Goal: Task Accomplishment & Management: Use online tool/utility

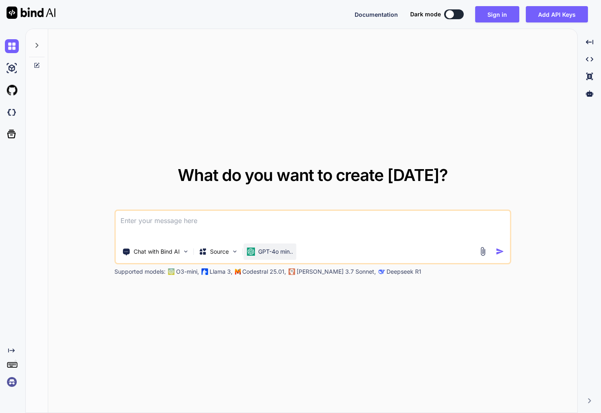
click at [261, 248] on p "GPT-4o min.." at bounding box center [275, 252] width 35 height 8
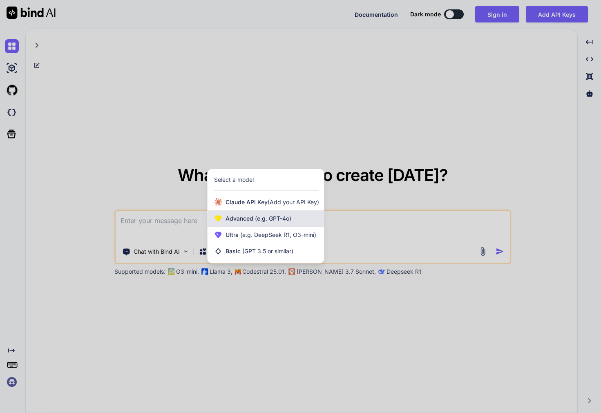
click at [280, 221] on span "(e.g. GPT-4o)" at bounding box center [272, 218] width 38 height 7
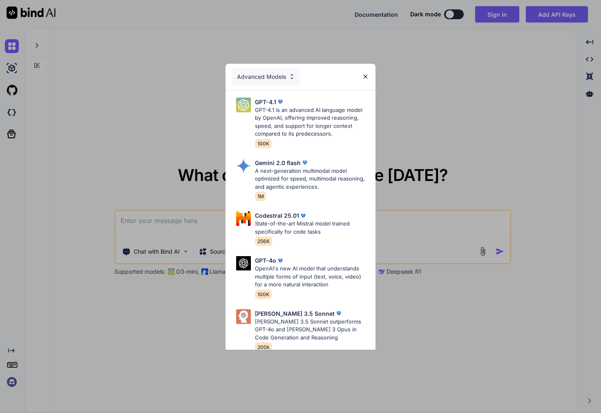
click at [290, 79] on img at bounding box center [291, 76] width 7 height 7
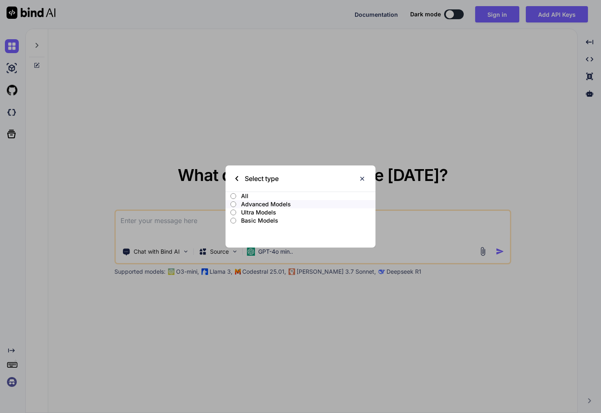
click at [268, 211] on p "Ultra Models" at bounding box center [308, 212] width 134 height 8
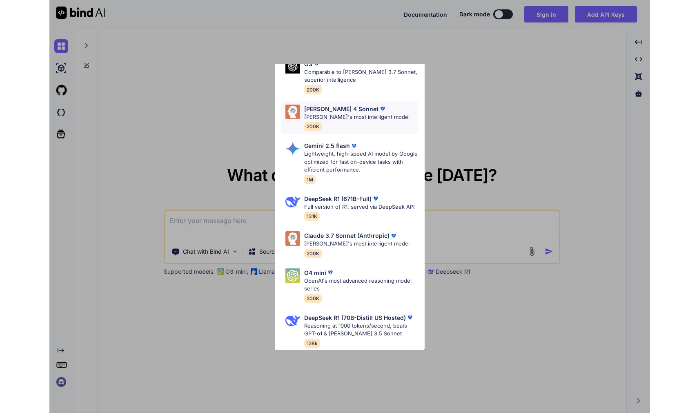
scroll to position [98, 0]
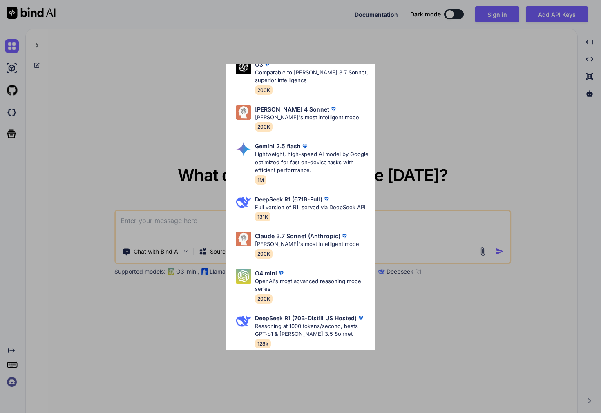
click at [186, 326] on div "Ultra Models Gemini 2.5 Pro Google's advanced multimodal AI model capable of un…" at bounding box center [300, 206] width 601 height 413
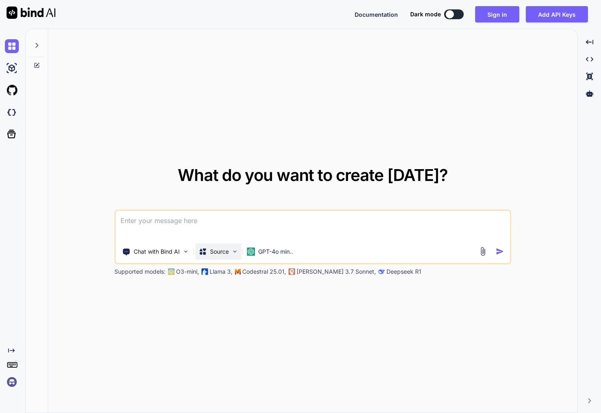
click at [221, 252] on p "Source" at bounding box center [219, 252] width 19 height 8
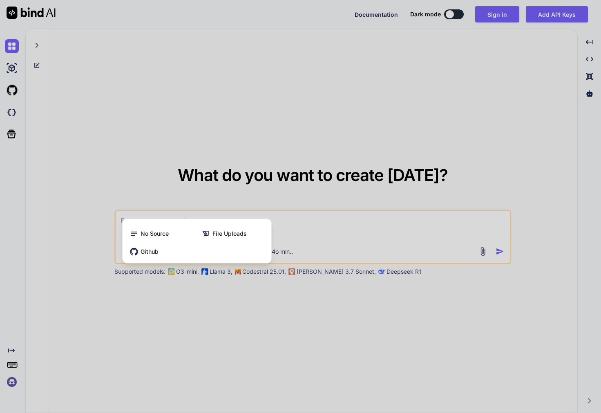
click at [197, 326] on div at bounding box center [300, 206] width 601 height 413
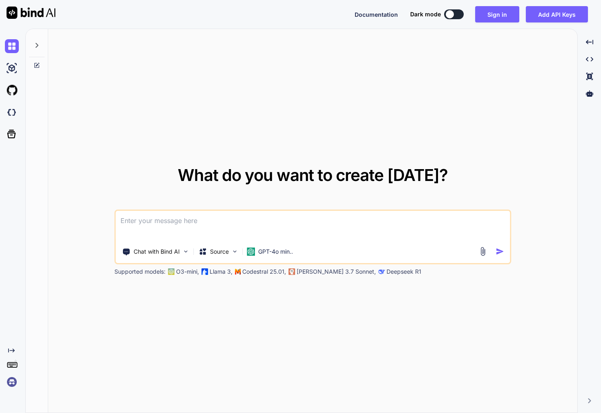
click at [13, 348] on icon "Created with Pixso." at bounding box center [11, 350] width 7 height 7
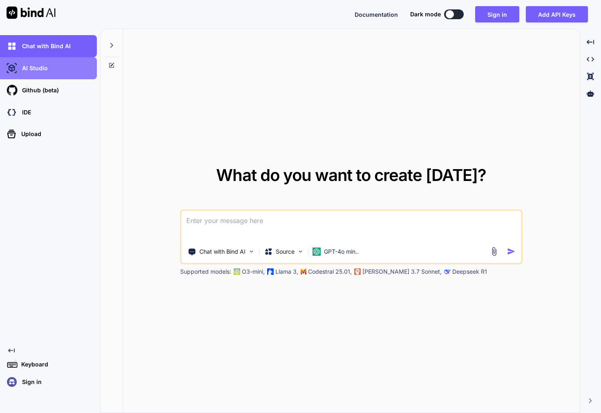
click at [44, 62] on div "AI Studio" at bounding box center [51, 68] width 92 height 14
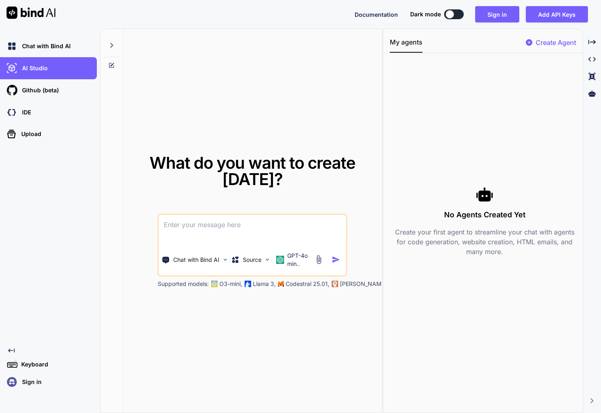
click at [547, 42] on p "Create Agent" at bounding box center [556, 43] width 40 height 10
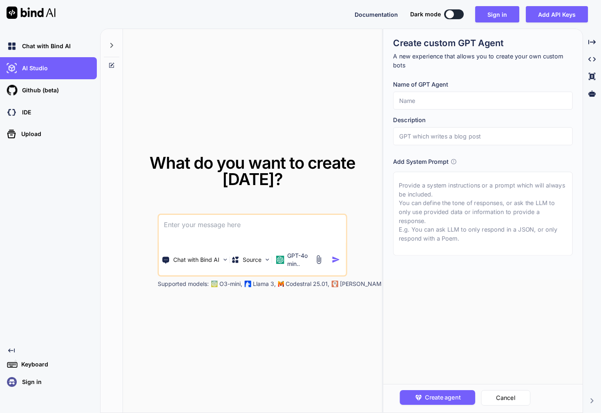
click at [462, 15] on button at bounding box center [454, 14] width 20 height 10
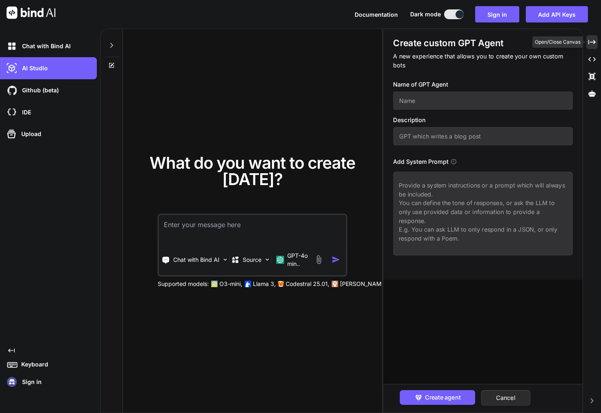
click at [594, 38] on icon "Created with Pixso." at bounding box center [591, 41] width 7 height 7
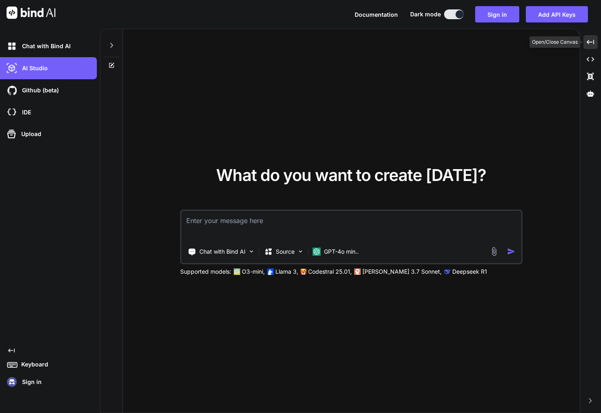
click at [594, 38] on div "Created with Pixso." at bounding box center [590, 42] width 14 height 14
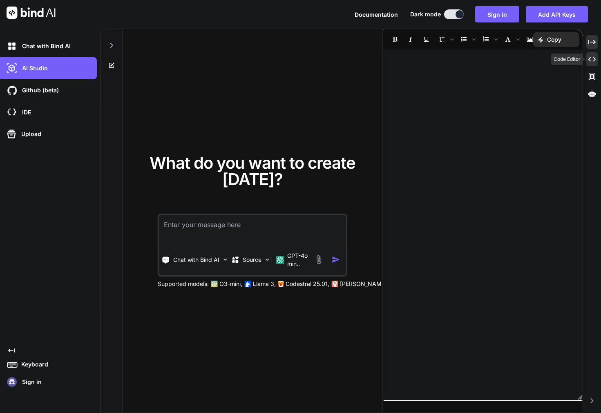
click at [592, 58] on icon "Created with Pixso." at bounding box center [591, 59] width 7 height 7
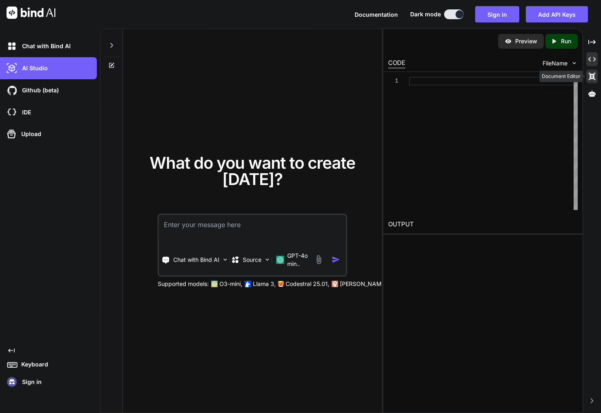
click at [592, 72] on div "Created with Pixso." at bounding box center [591, 76] width 11 height 14
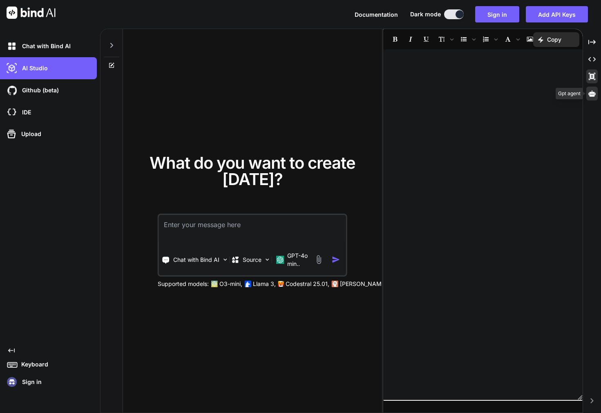
click at [593, 92] on icon at bounding box center [591, 93] width 7 height 7
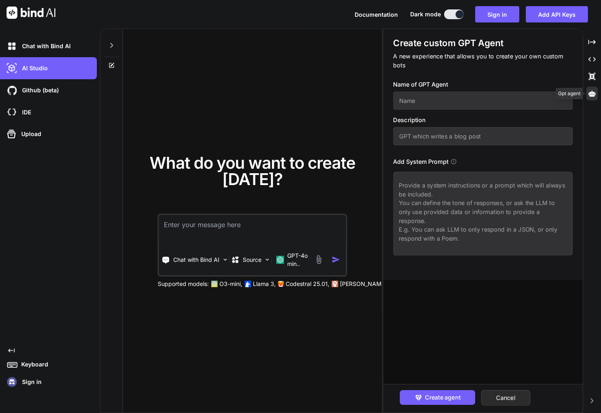
type textarea "x"
click at [53, 119] on div "IDE" at bounding box center [48, 112] width 97 height 22
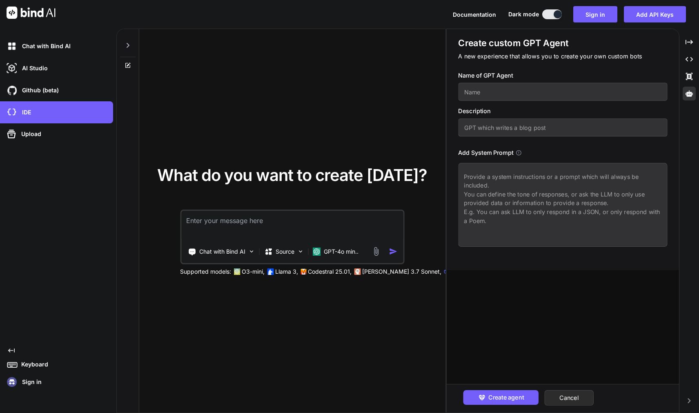
click at [33, 379] on p "Sign in" at bounding box center [30, 382] width 23 height 8
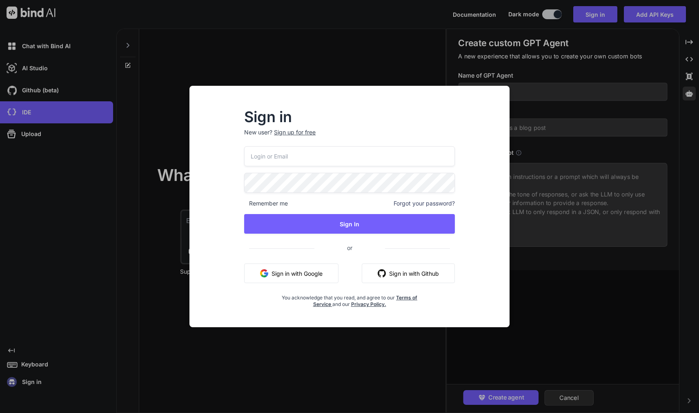
type input "glottal-stile-1g@icloud.com"
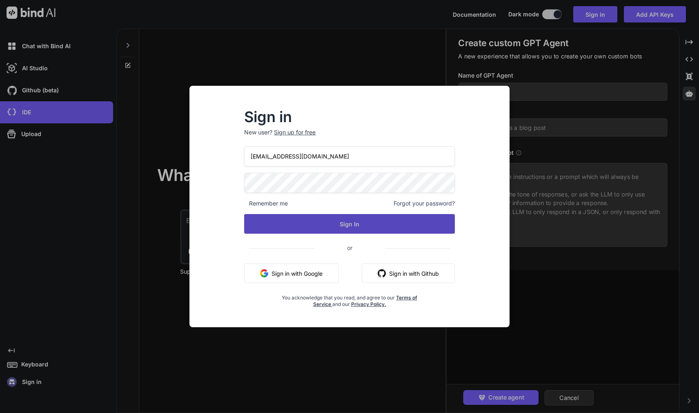
click at [341, 224] on button "Sign In" at bounding box center [349, 224] width 211 height 20
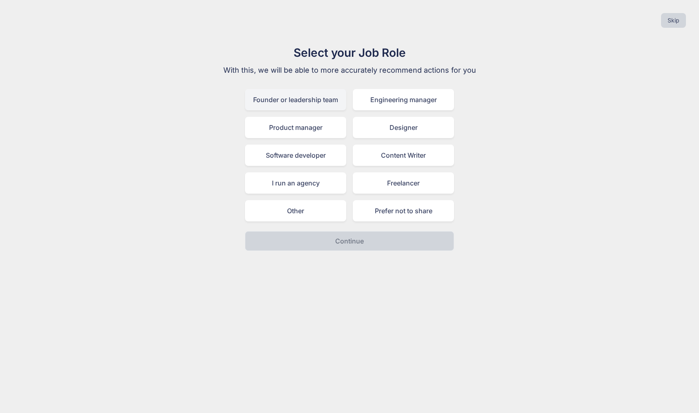
click at [333, 105] on div "Founder or leadership team" at bounding box center [295, 99] width 101 height 21
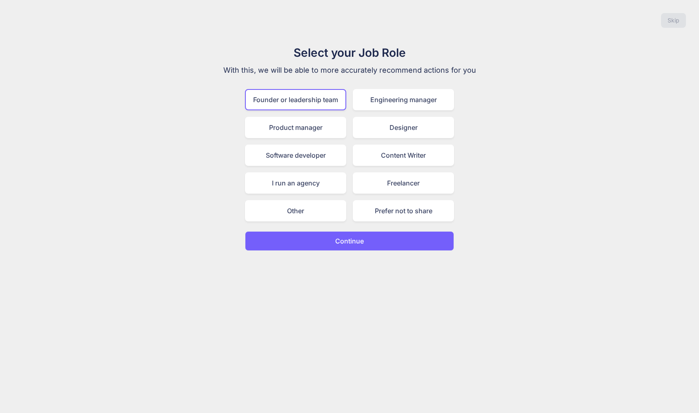
click at [359, 239] on p "Continue" at bounding box center [349, 241] width 29 height 10
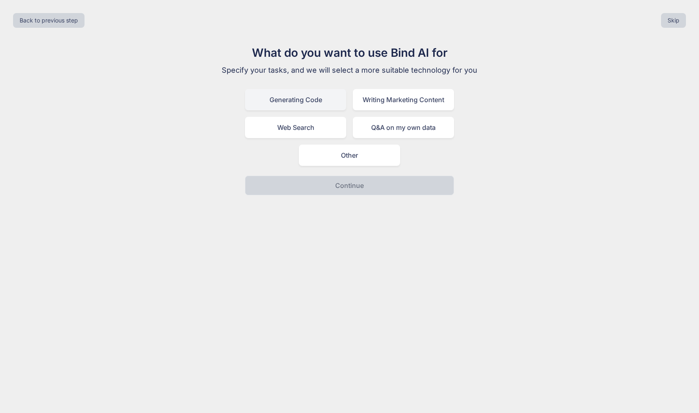
click at [338, 107] on div "Generating Code" at bounding box center [295, 99] width 101 height 21
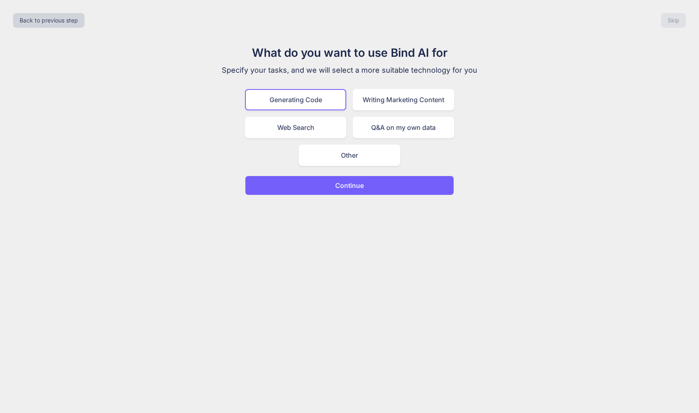
click at [345, 178] on button "Continue" at bounding box center [349, 186] width 209 height 20
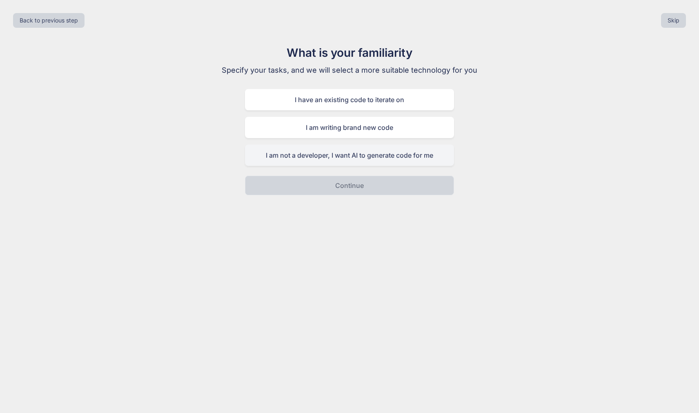
click at [401, 162] on div "I am not a developer, I want AI to generate code for me" at bounding box center [349, 155] width 209 height 21
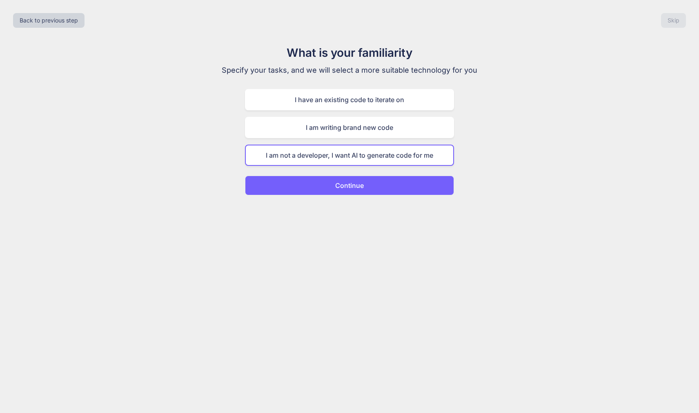
click at [397, 179] on button "Continue" at bounding box center [349, 186] width 209 height 20
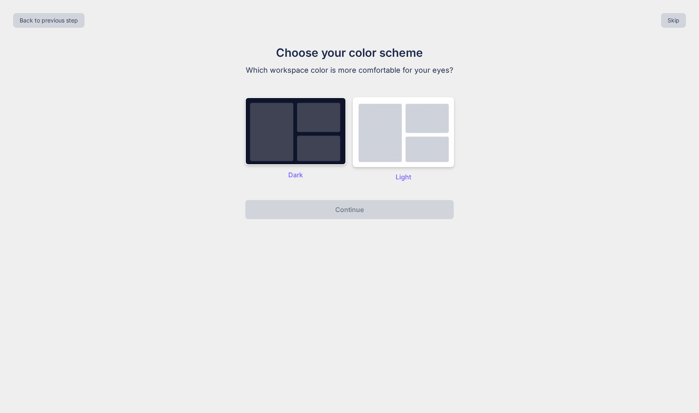
click at [324, 145] on img at bounding box center [295, 131] width 101 height 68
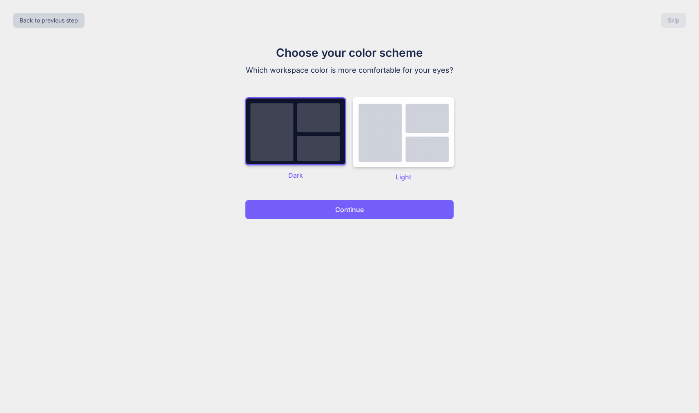
click at [351, 211] on p "Continue" at bounding box center [349, 210] width 29 height 10
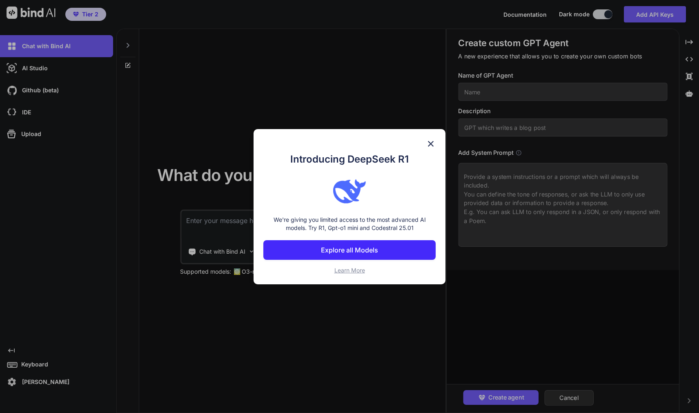
click at [362, 253] on p "Explore all Models" at bounding box center [349, 250] width 57 height 10
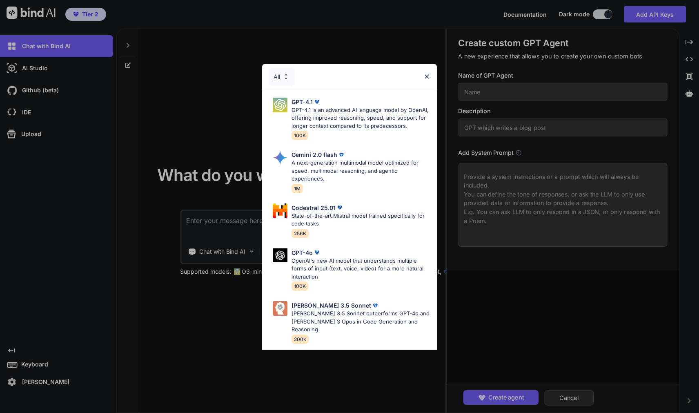
click at [427, 76] on img at bounding box center [427, 76] width 7 height 7
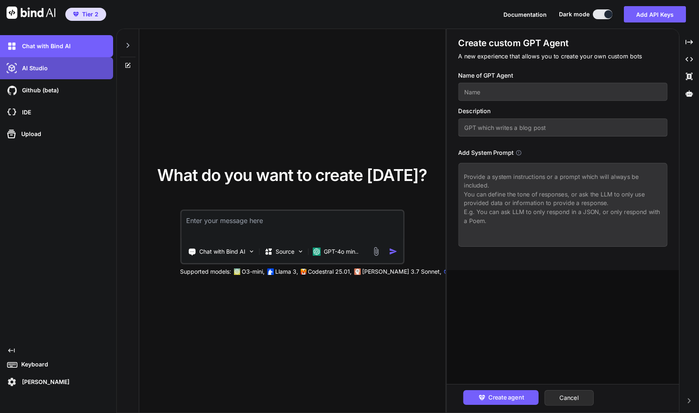
click at [53, 77] on div "AI Studio" at bounding box center [56, 68] width 113 height 22
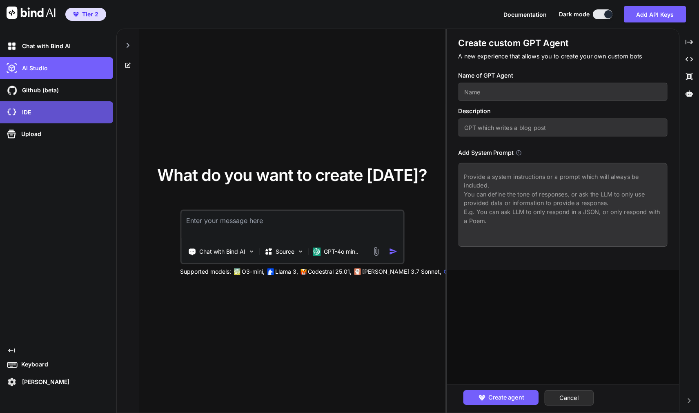
click at [65, 111] on div "IDE" at bounding box center [59, 112] width 108 height 14
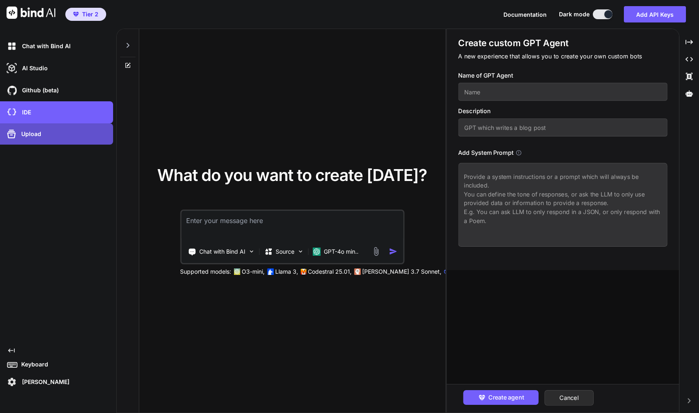
click at [6, 142] on div "Upload" at bounding box center [56, 133] width 113 height 21
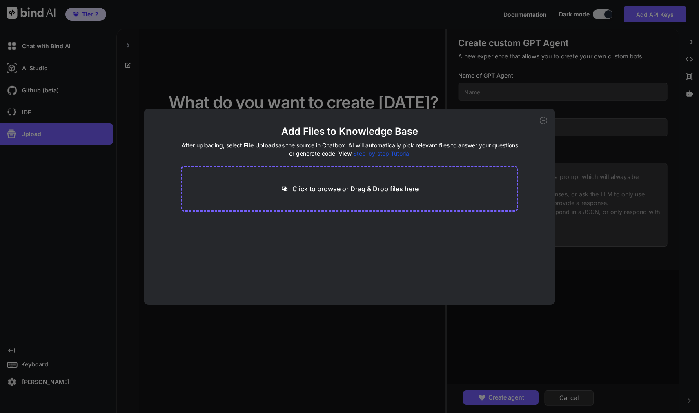
click at [544, 123] on icon at bounding box center [543, 120] width 7 height 7
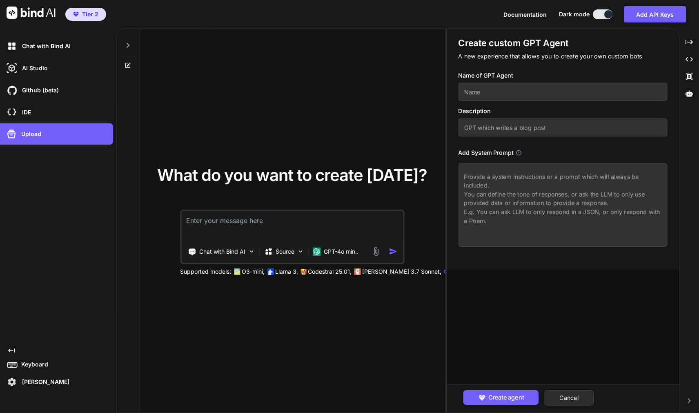
click at [87, 13] on span "Tier 2" at bounding box center [90, 14] width 16 height 8
click at [51, 384] on p "Anas Aljajeh" at bounding box center [44, 382] width 51 height 8
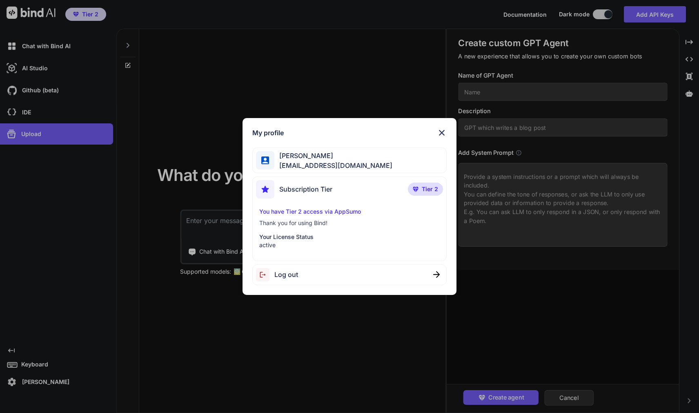
click at [348, 208] on p "You have Tier 2 access via AppSumo" at bounding box center [349, 212] width 180 height 8
click at [341, 214] on p "You have Tier 2 access via AppSumo" at bounding box center [349, 212] width 180 height 8
click at [429, 192] on span "Tier 2" at bounding box center [430, 189] width 16 height 8
click at [441, 136] on img at bounding box center [442, 133] width 10 height 10
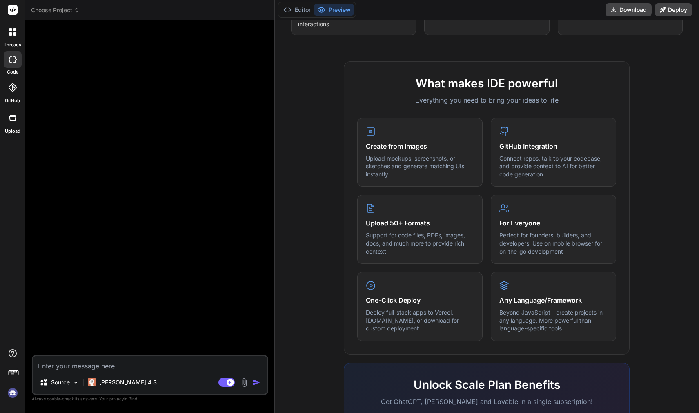
scroll to position [257, 0]
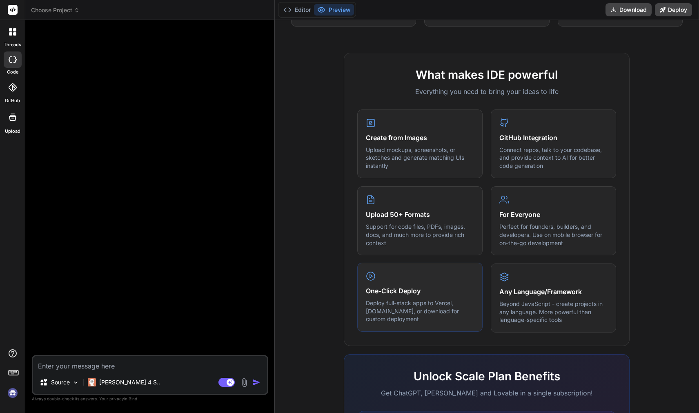
click at [420, 279] on div "One-Click Deploy Deploy full-stack apps to Vercel, Fly.io, or download for cust…" at bounding box center [419, 297] width 125 height 69
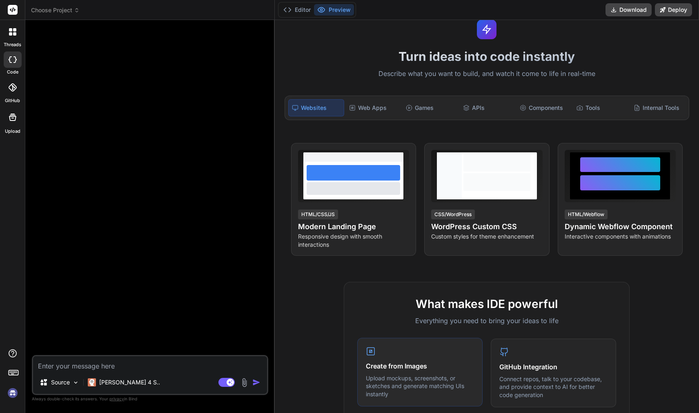
scroll to position [25, 0]
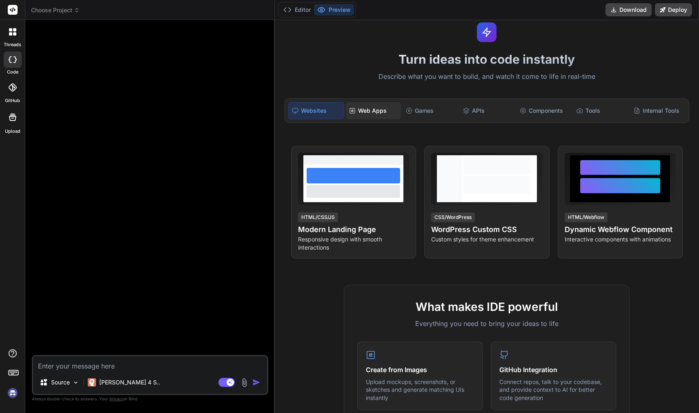
click at [371, 110] on div "Web Apps" at bounding box center [373, 110] width 55 height 17
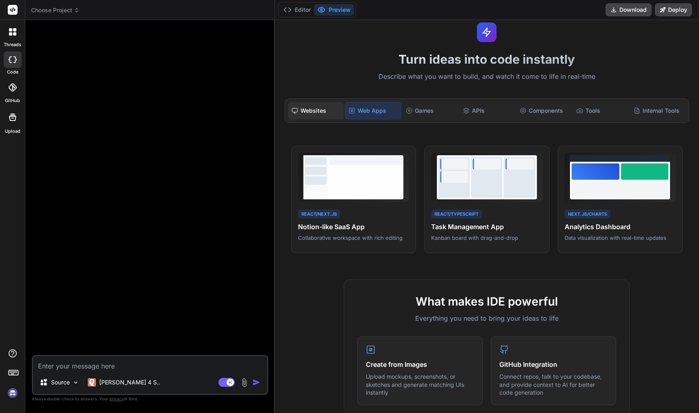
click at [333, 107] on div "Websites" at bounding box center [315, 110] width 55 height 17
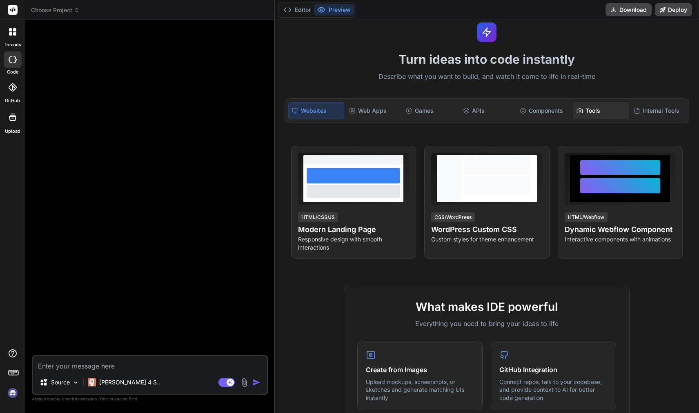
click at [594, 113] on div "Tools" at bounding box center [601, 110] width 55 height 17
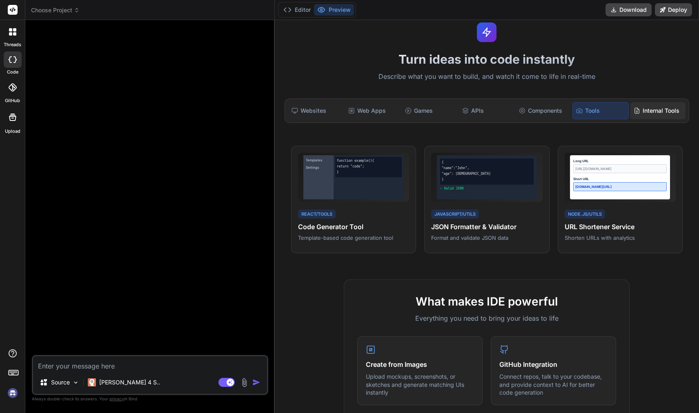
click at [601, 117] on div "Internal Tools" at bounding box center [658, 110] width 55 height 17
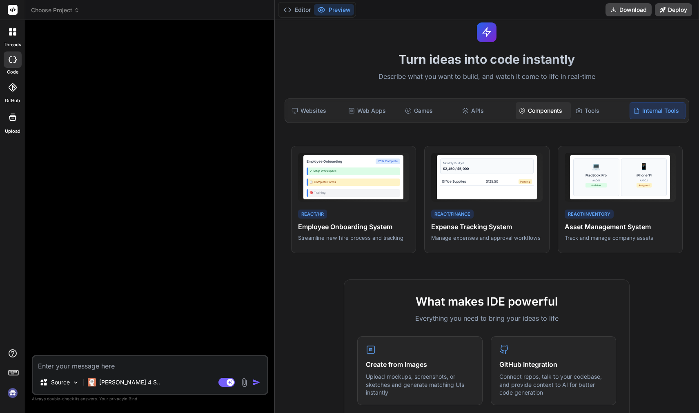
click at [533, 106] on div "Components" at bounding box center [543, 110] width 55 height 17
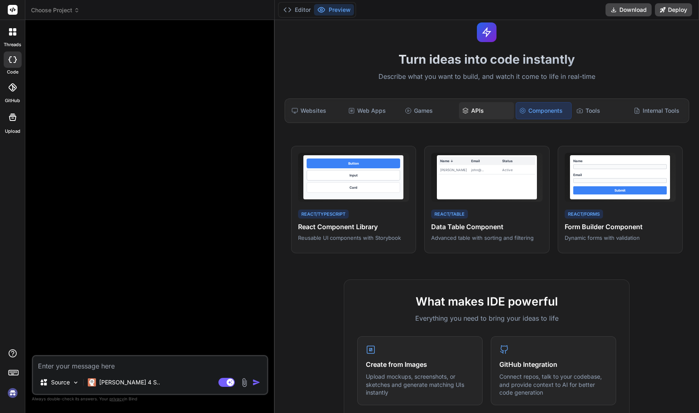
click at [477, 111] on div "APIs" at bounding box center [486, 110] width 55 height 17
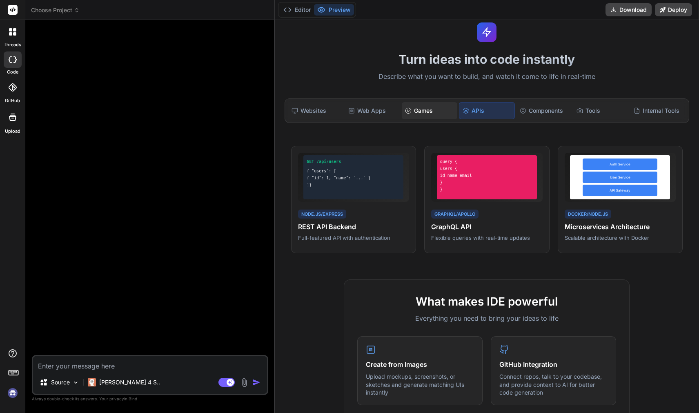
click at [428, 110] on div "Games" at bounding box center [429, 110] width 55 height 17
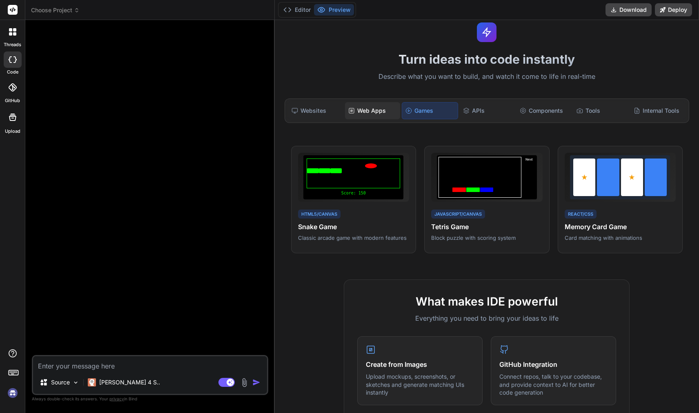
click at [393, 114] on div "Web Apps" at bounding box center [372, 110] width 55 height 17
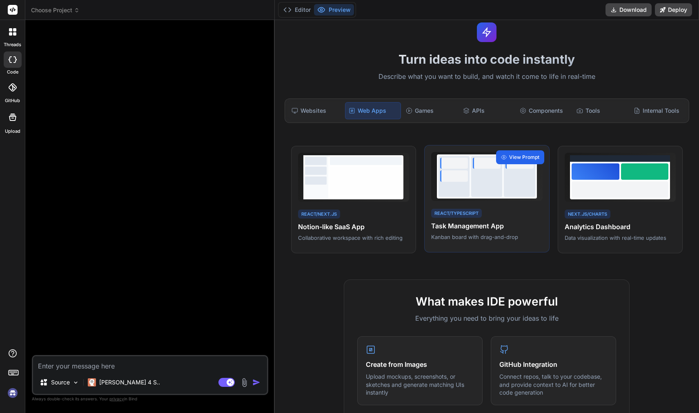
click at [509, 159] on span "View Prompt" at bounding box center [524, 157] width 30 height 7
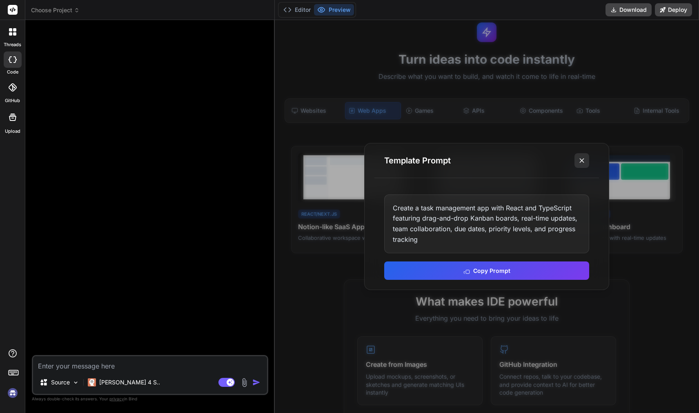
click at [584, 163] on line at bounding box center [582, 161] width 4 height 4
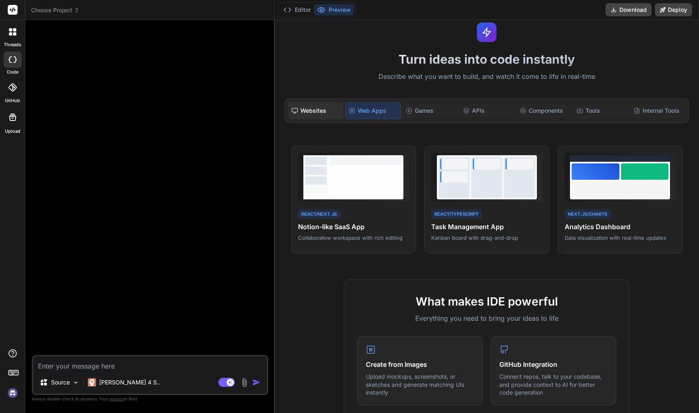
click at [319, 112] on div "Websites" at bounding box center [315, 110] width 55 height 17
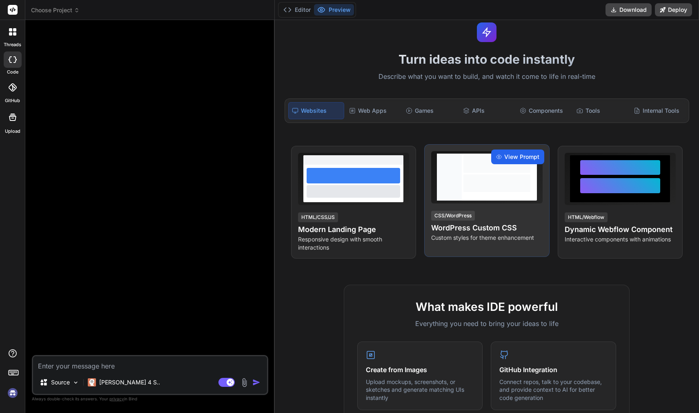
click at [516, 161] on div "View Prompt" at bounding box center [517, 157] width 53 height 15
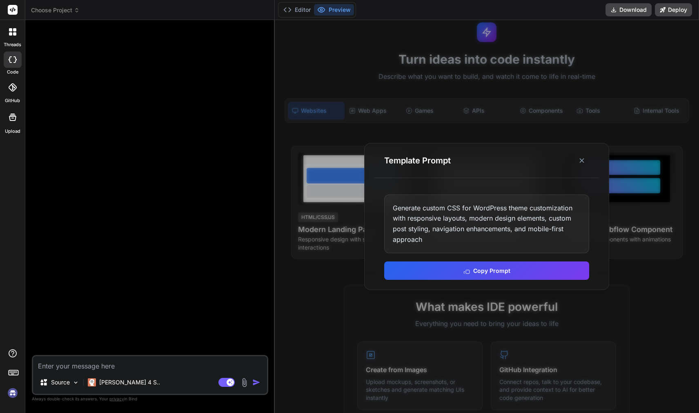
click at [526, 234] on div "Generate custom CSS for WordPress theme customization with responsive layouts, …" at bounding box center [486, 223] width 205 height 59
click at [454, 236] on div "Generate custom CSS for WordPress theme customization with responsive layouts, …" at bounding box center [486, 223] width 205 height 59
click at [584, 165] on icon at bounding box center [582, 160] width 8 height 8
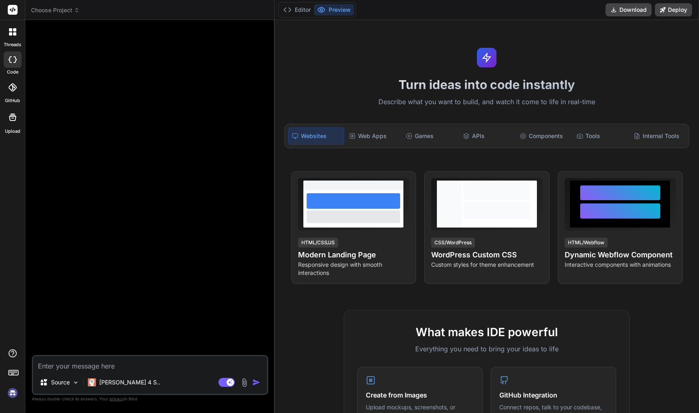
scroll to position [0, 0]
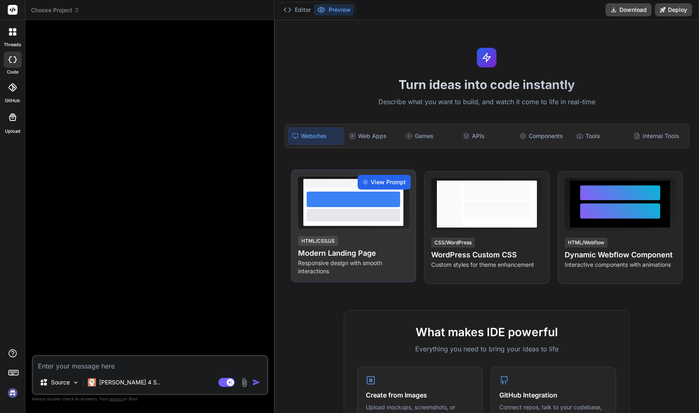
click at [379, 182] on span "View Prompt" at bounding box center [388, 182] width 35 height 8
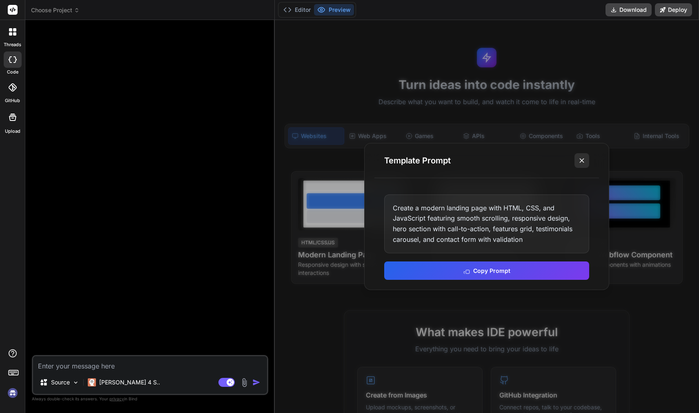
click at [577, 157] on button at bounding box center [582, 160] width 15 height 15
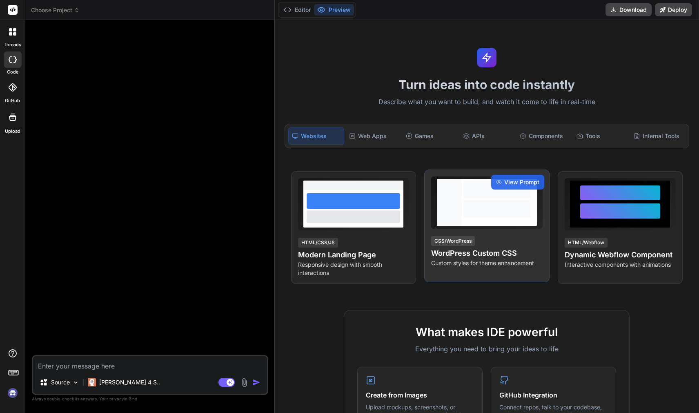
click at [506, 214] on div at bounding box center [497, 209] width 67 height 18
click at [486, 215] on div at bounding box center [497, 209] width 67 height 18
click at [465, 243] on div "CSS/WordPress" at bounding box center [453, 241] width 44 height 10
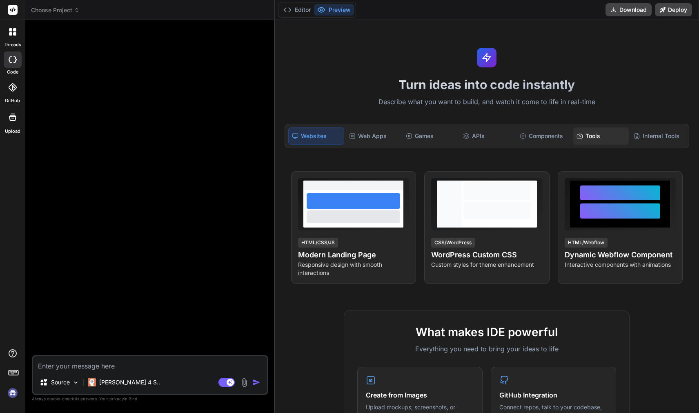
click at [587, 137] on div "Tools" at bounding box center [601, 135] width 55 height 17
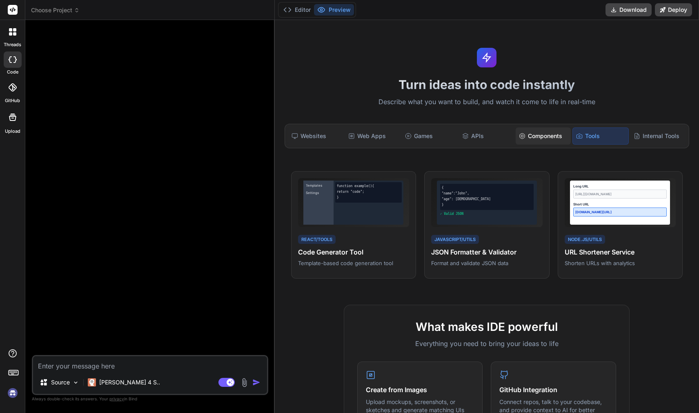
click at [527, 140] on div "Components" at bounding box center [543, 135] width 55 height 17
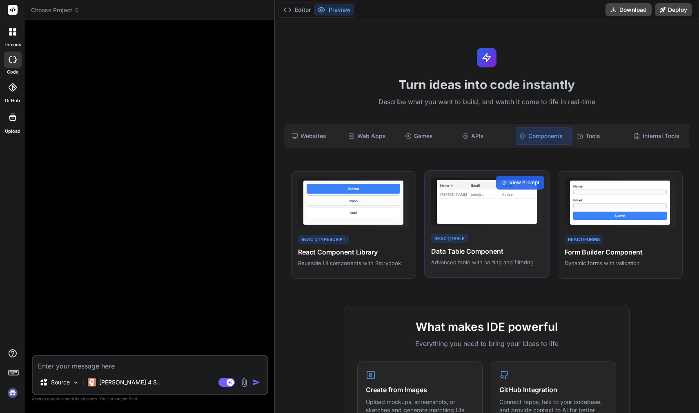
click at [484, 223] on div "Name ↓ Email Status John Doe john@... Active" at bounding box center [487, 201] width 112 height 49
click at [520, 182] on span "View Prompt" at bounding box center [524, 182] width 30 height 7
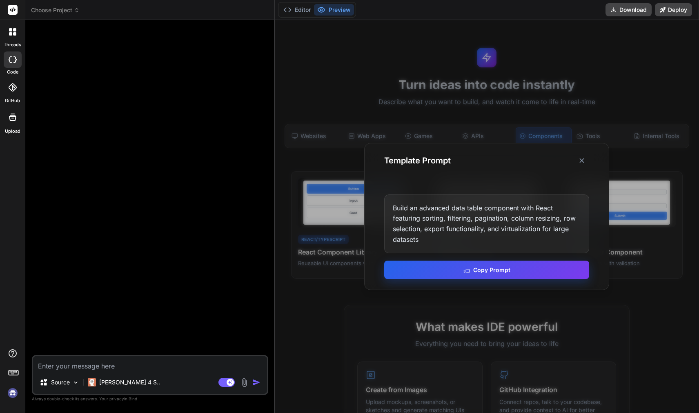
click at [494, 268] on button "Copy Prompt" at bounding box center [486, 270] width 205 height 18
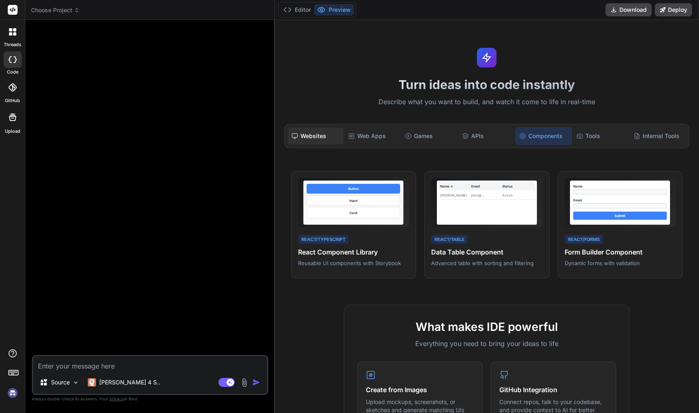
click at [313, 138] on div "Websites" at bounding box center [315, 135] width 55 height 17
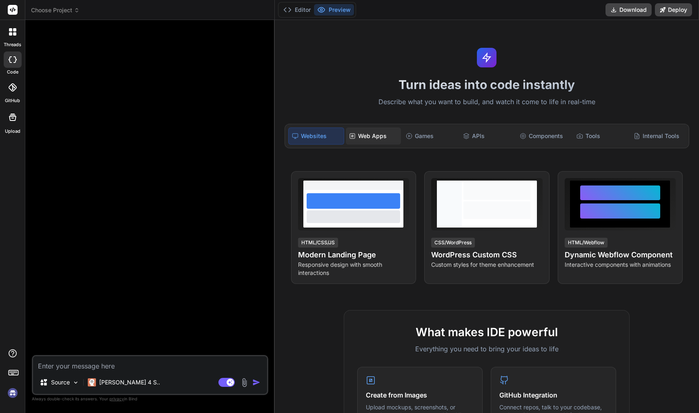
click at [364, 130] on div "Web Apps" at bounding box center [373, 135] width 55 height 17
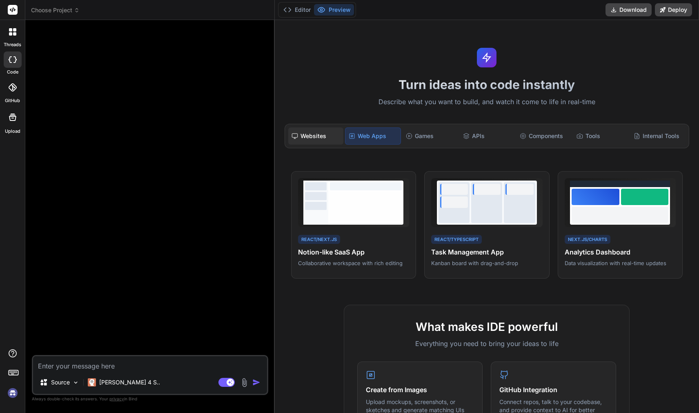
click at [328, 143] on div "Websites" at bounding box center [315, 135] width 55 height 17
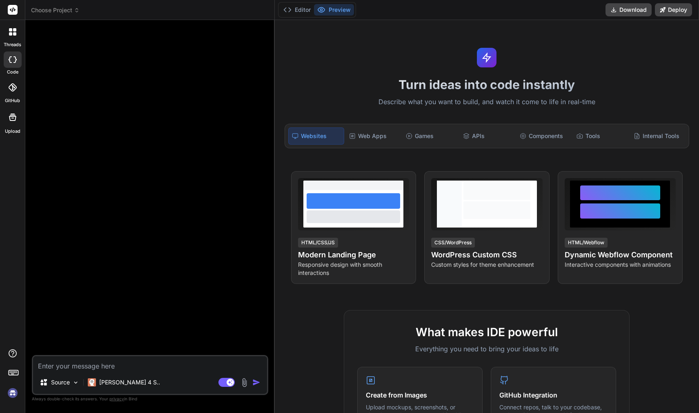
click at [202, 358] on textarea at bounding box center [150, 363] width 234 height 15
click at [129, 389] on div "Claude 4 S.." at bounding box center [124, 382] width 79 height 16
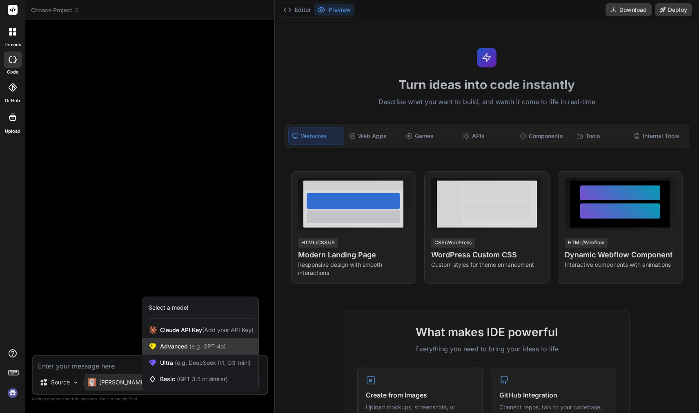
click at [164, 351] on div "Advanced (e.g. GPT-4o)" at bounding box center [200, 346] width 116 height 16
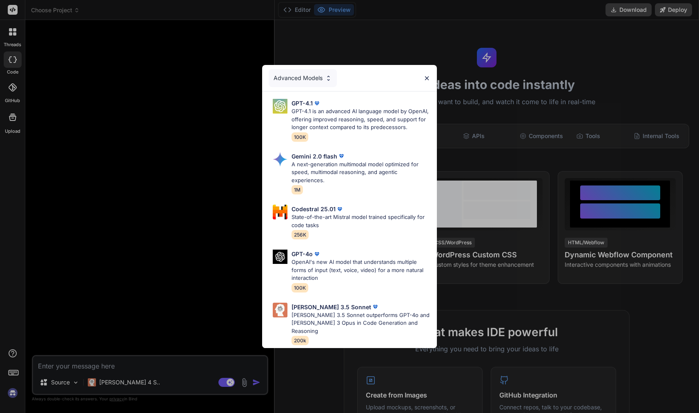
click at [322, 84] on div "Advanced Models" at bounding box center [303, 78] width 68 height 18
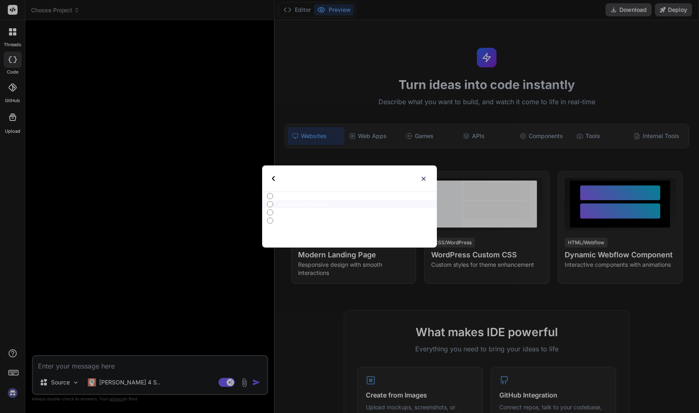
click at [277, 182] on div "Select type" at bounding box center [293, 178] width 43 height 26
click at [423, 175] on img at bounding box center [423, 178] width 7 height 7
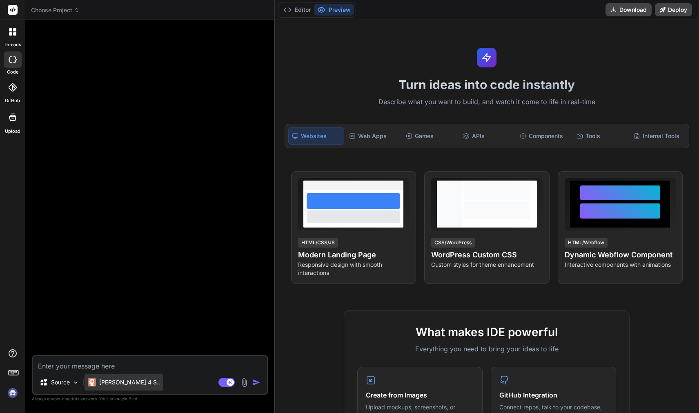
click at [118, 380] on p "Claude 4 S.." at bounding box center [129, 382] width 61 height 8
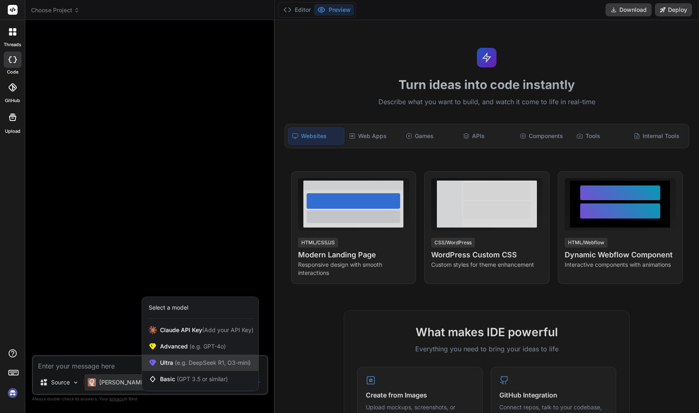
click at [176, 360] on span "(e.g. DeepSeek R1, O3-mini)" at bounding box center [212, 362] width 78 height 7
type textarea "x"
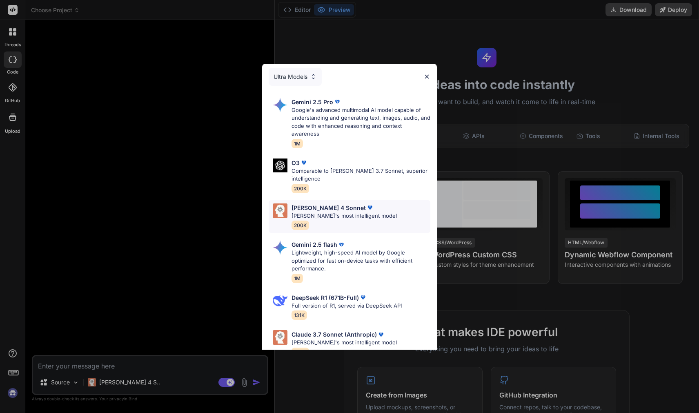
click at [377, 200] on div "Claude 4 Sonnet Claude's most intelligent model 200K" at bounding box center [350, 216] width 162 height 33
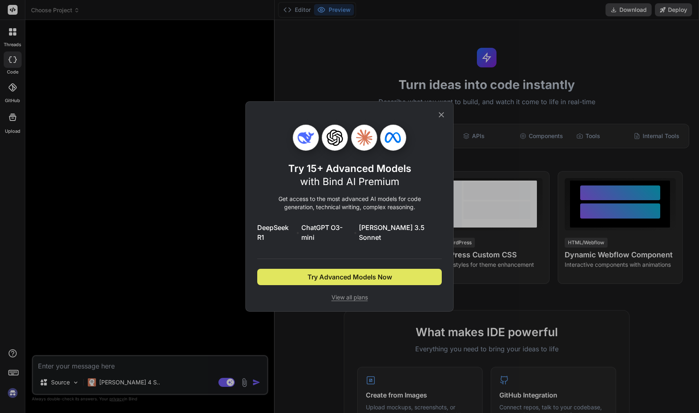
click at [368, 272] on span "Try Advanced Models Now" at bounding box center [350, 277] width 85 height 10
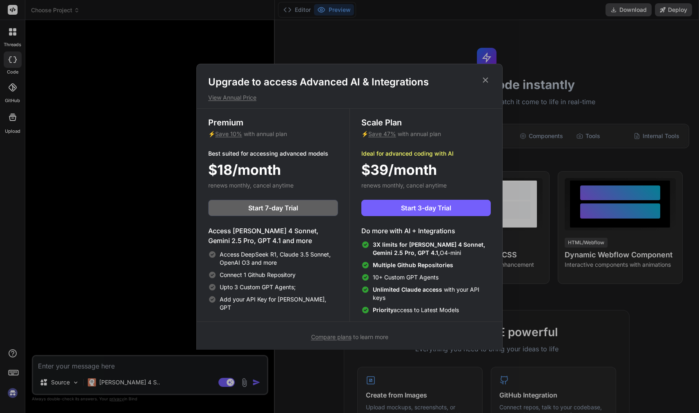
click at [484, 82] on icon at bounding box center [485, 79] width 5 height 5
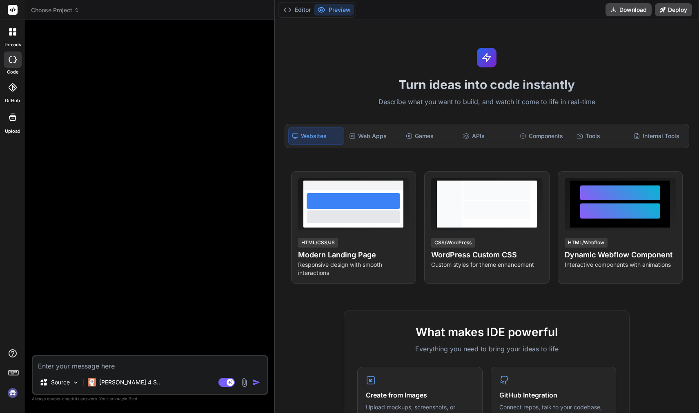
click at [11, 391] on img at bounding box center [13, 393] width 14 height 14
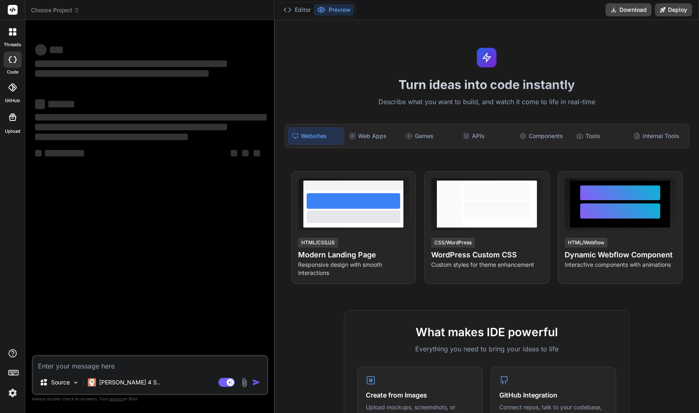
type textarea "x"
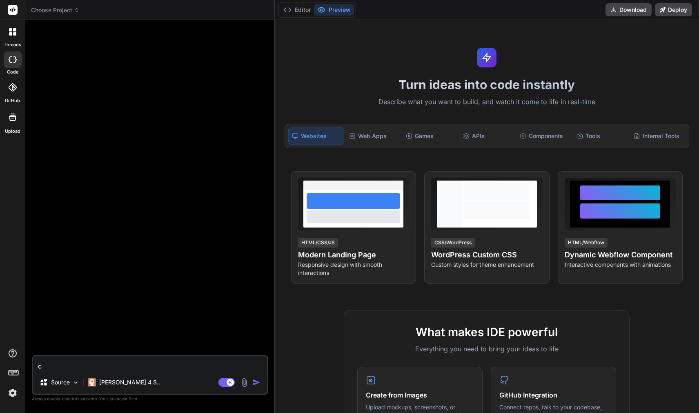
type textarea "c"
type textarea "x"
type textarea "cr"
type textarea "x"
type textarea "cre"
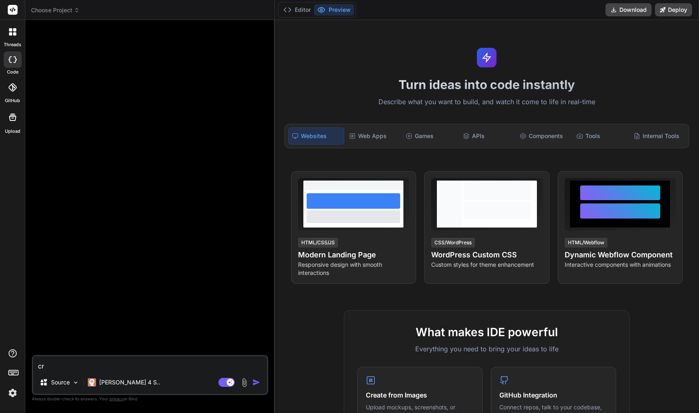
type textarea "x"
type textarea "cree"
type textarea "x"
type textarea "cre"
type textarea "x"
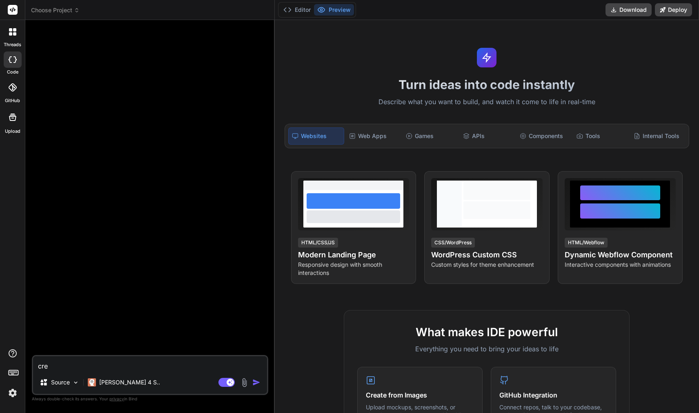
type textarea "crea"
type textarea "x"
type textarea "creat"
type textarea "x"
type textarea "creat"
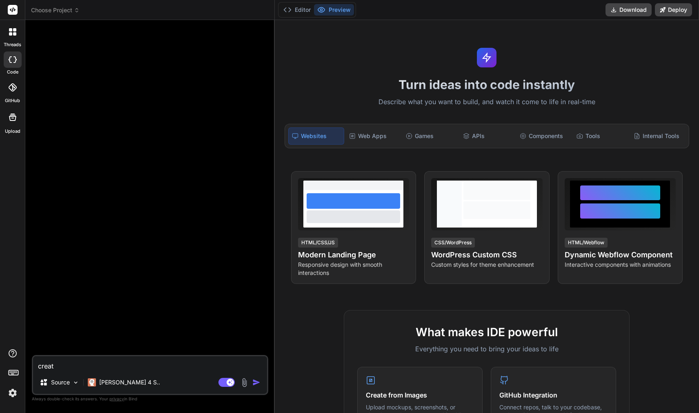
type textarea "x"
type textarea "creat r"
type textarea "x"
type textarea "creat re"
type textarea "x"
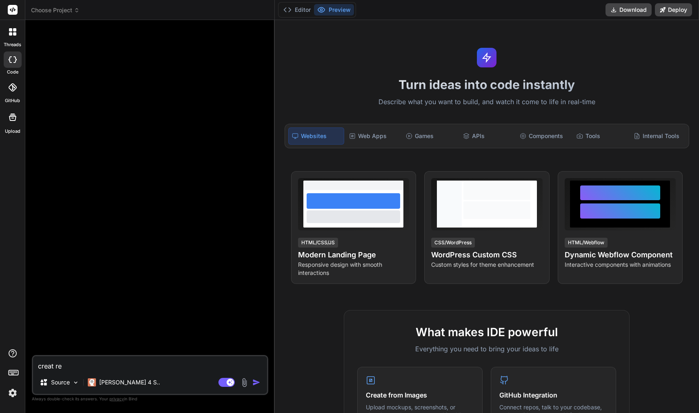
type textarea "creat rea"
type textarea "x"
type textarea "creat real"
type textarea "x"
type textarea "creat reale"
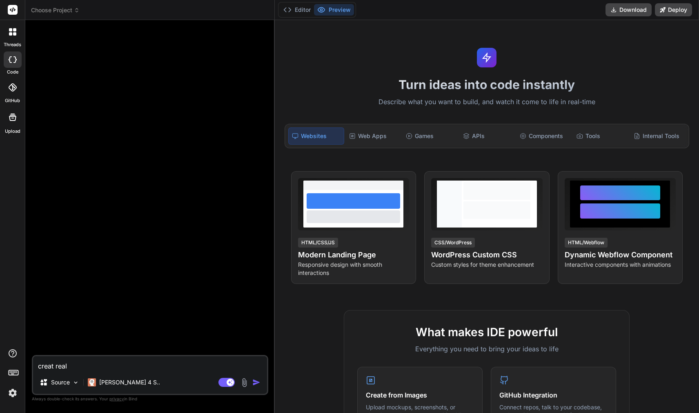
type textarea "x"
type textarea "creat reales"
type textarea "x"
type textarea "creat realest"
type textarea "x"
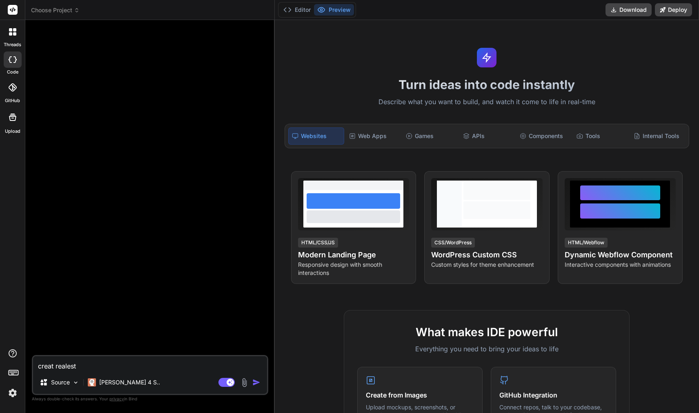
type textarea "creat realesta"
type textarea "x"
type textarea "creat realestat"
type textarea "x"
type textarea "creat realestat"
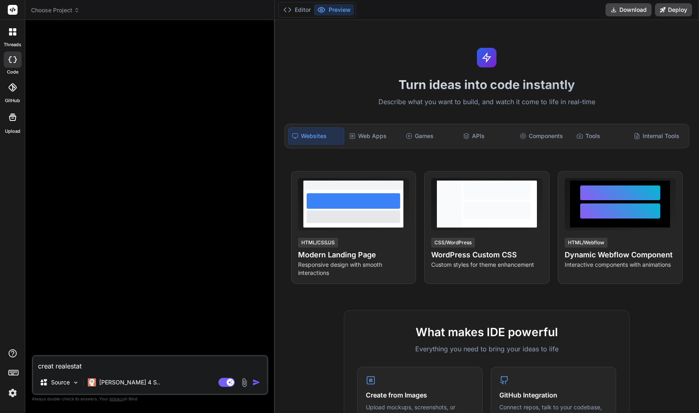
type textarea "x"
type textarea "creat realestat p"
type textarea "x"
type textarea "creat realestat pl"
type textarea "x"
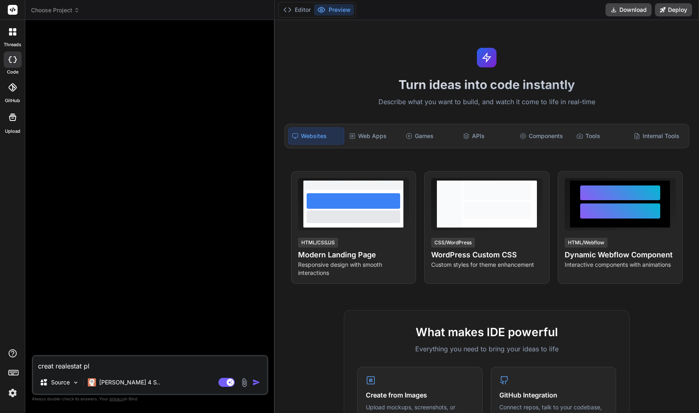
type textarea "creat realestat plu"
type textarea "x"
type textarea "creat realestat plug"
type textarea "x"
type textarea "creat realestat plugi"
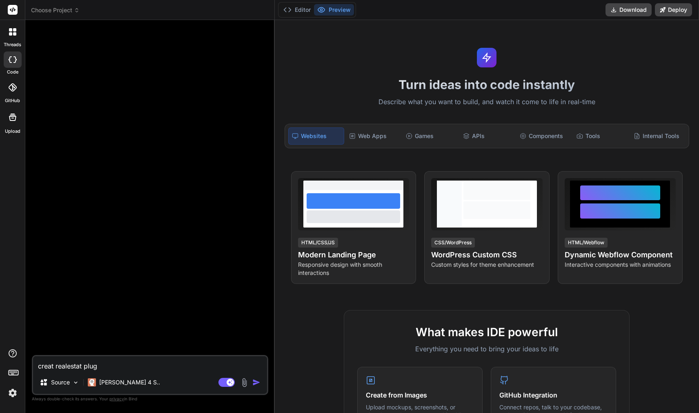
type textarea "x"
type textarea "creat realestat plugin"
type textarea "x"
type textarea "creat realestat plugin"
type textarea "x"
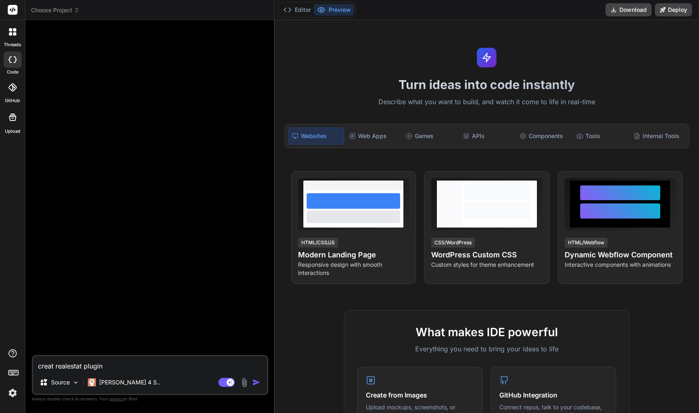
type textarea "creat realestat plugin f"
type textarea "x"
type textarea "creat realestat plugin fo"
type textarea "x"
type textarea "creat realestat plugin for"
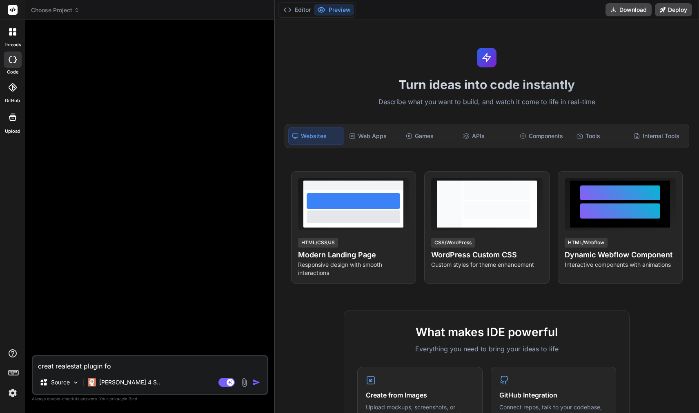
type textarea "x"
type textarea "creat realestat plugin for"
type textarea "x"
type textarea "creat realestat plugin for w"
type textarea "x"
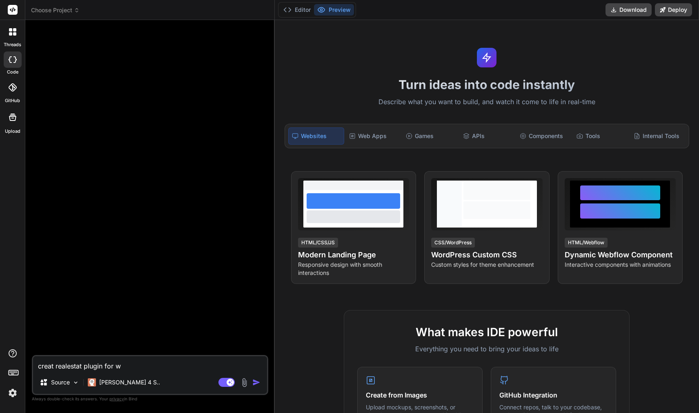
type textarea "creat realestat plugin for wo"
type textarea "x"
type textarea "creat realestat plugin for wor"
type textarea "x"
type textarea "creat realestat plugin for word"
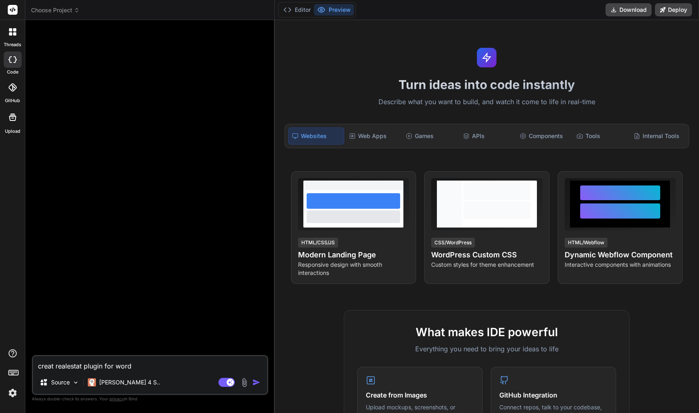
type textarea "x"
type textarea "creat realestat plugin for wordp"
type textarea "x"
type textarea "creat realestat plugin for wordpr"
type textarea "x"
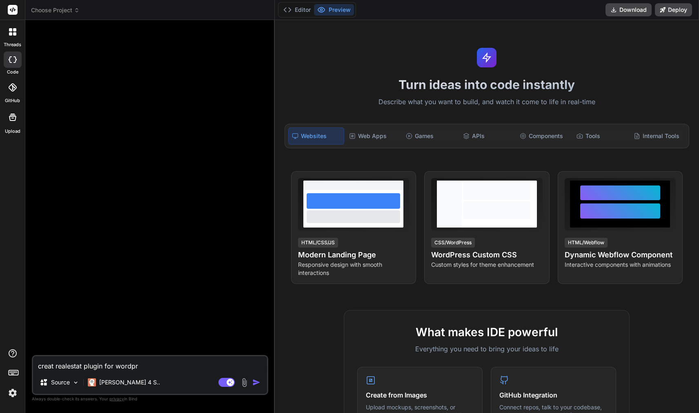
type textarea "creat realestat plugin for wordpre"
type textarea "x"
type textarea "creat realestat plugin for wordpress"
type textarea "x"
type textarea "creat real-estate plugin for wordpress"
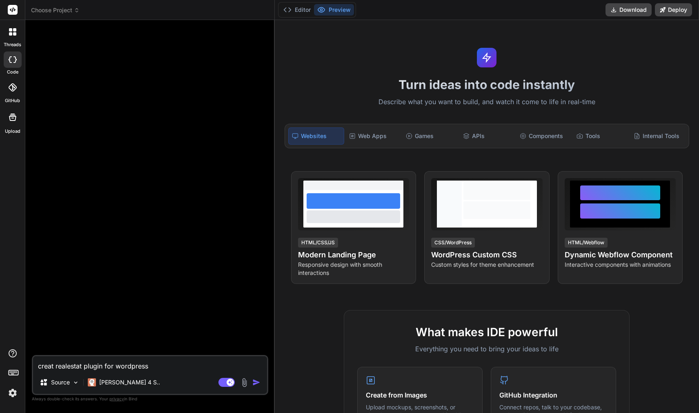
type textarea "x"
type textarea "create real-estate plugin for wordpress"
type textarea "x"
click at [91, 366] on textarea "create real-estate plugin for wordpress" at bounding box center [150, 363] width 234 height 15
type textarea "create real-estate plugin for wordpress"
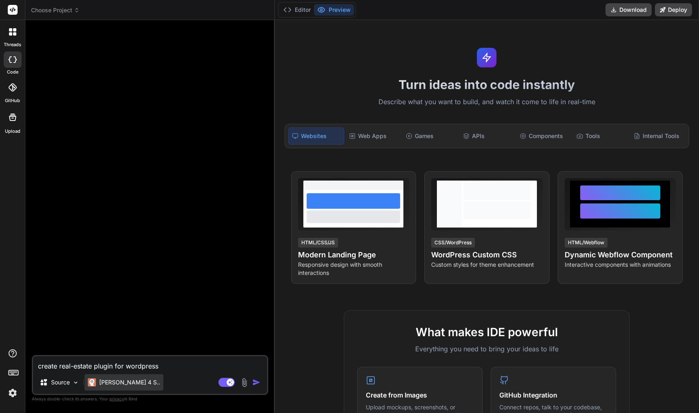
type textarea "x"
type textarea "create real-estate m plugin for wordpress"
type textarea "x"
type textarea "create real-estate ma plugin for wordpress"
type textarea "x"
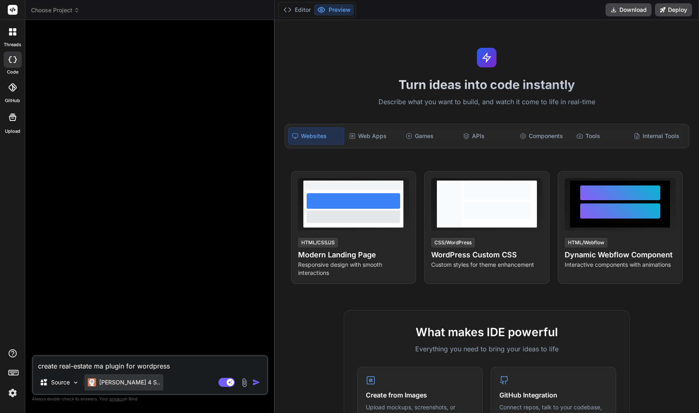
type textarea "create real-estate mar plugin for wordpress"
type textarea "x"
type textarea "create real-estate mark plugin for wordpress"
type textarea "x"
type textarea "create real-estate marke plugin for wordpress"
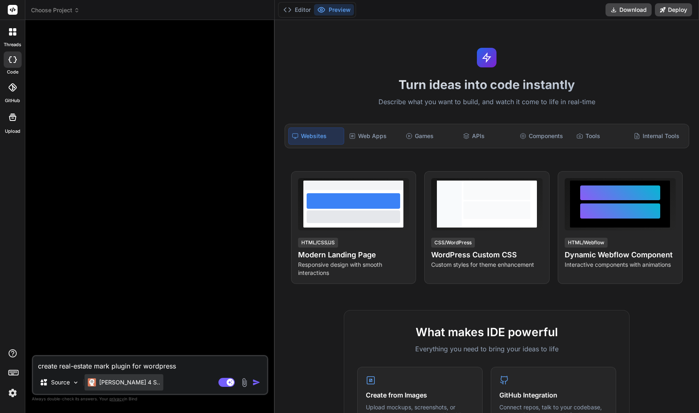
type textarea "x"
type textarea "create real-estate market plugin for wordpress"
type textarea "x"
type textarea "create real-estate marketp plugin for wordpress"
type textarea "x"
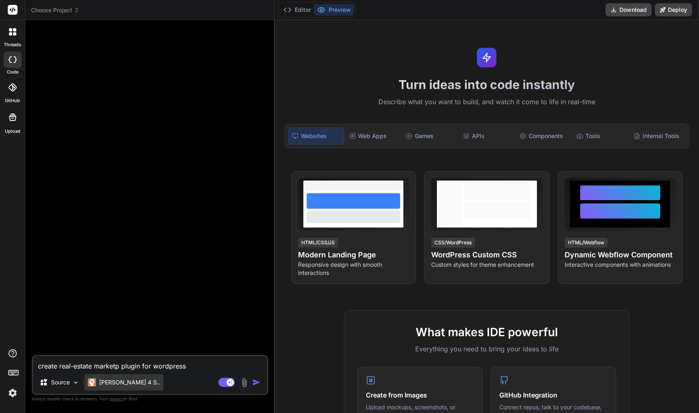
type textarea "create real-estate marketpl plugin for wordpress"
type textarea "x"
type textarea "create real-estate marketpla plugin for wordpress"
type textarea "x"
type textarea "create real-estate marketplac plugin for wordpress"
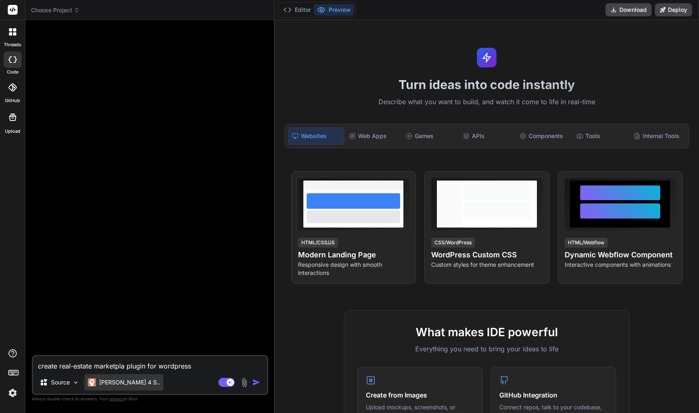
type textarea "x"
type textarea "create real-estate marketplace plugin for wordpress"
type textarea "x"
type textarea "create real-estate marketplace plugin for wordpress"
click at [258, 383] on img "button" at bounding box center [256, 382] width 8 height 8
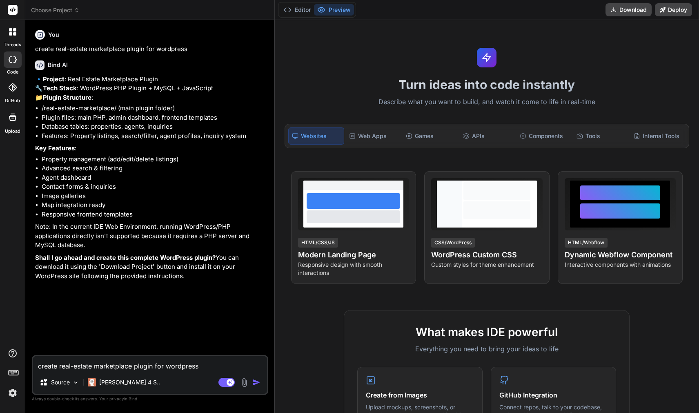
type textarea "x"
click at [74, 123] on li "Plugin files: main PHP, admin dashboard, frontend templates" at bounding box center [154, 117] width 225 height 9
click at [125, 366] on textarea "create real-estate marketplace plugin for wordpress" at bounding box center [150, 363] width 234 height 15
type textarea "i"
type textarea "x"
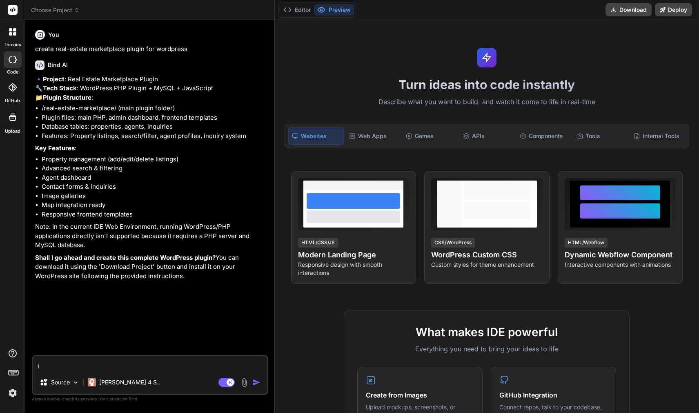
type textarea "in"
type textarea "x"
type textarea "inc"
type textarea "x"
type textarea "incl"
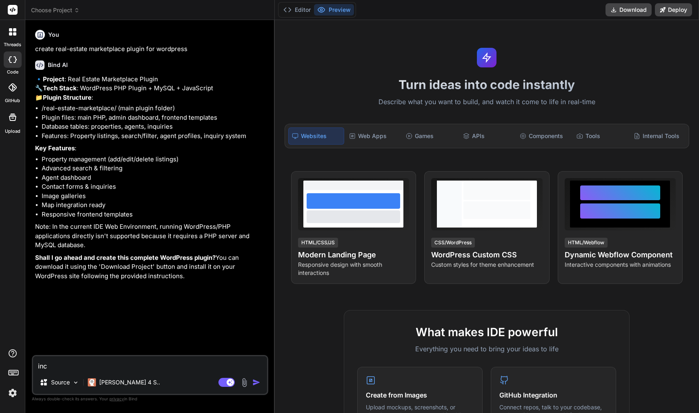
type textarea "x"
type textarea "inclu"
type textarea "x"
type textarea "includ"
type textarea "x"
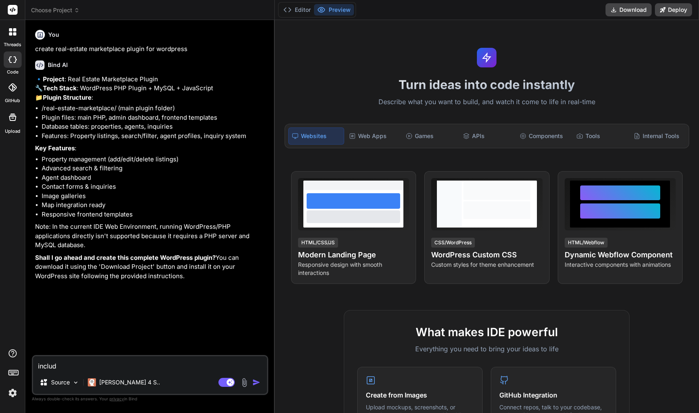
type textarea "include"
type textarea "x"
type textarea "include"
type textarea "x"
type textarea "include u"
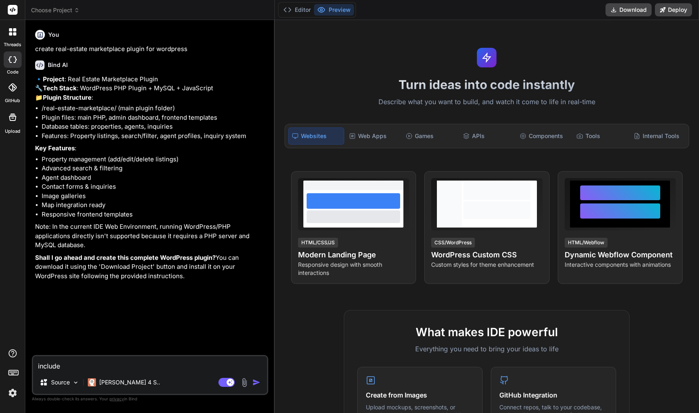
type textarea "x"
type textarea "include us"
type textarea "x"
type textarea "include use"
type textarea "x"
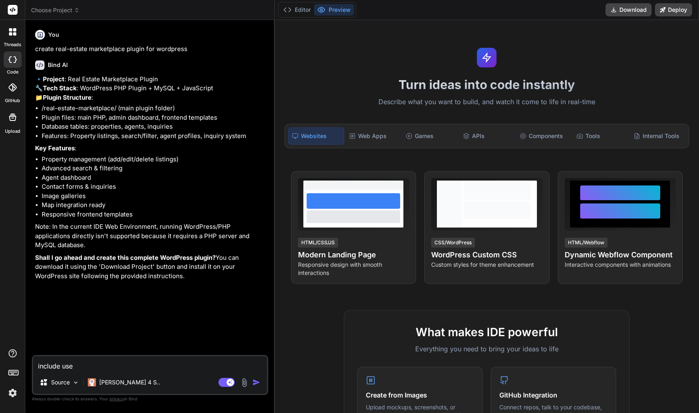
type textarea "include user"
type textarea "x"
type textarea "include user"
type textarea "x"
type textarea "include user a"
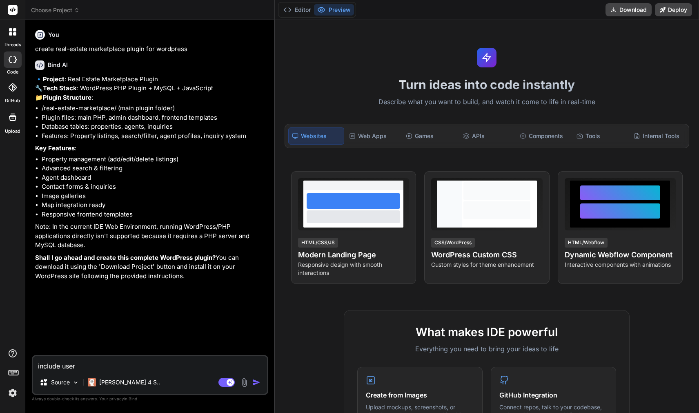
type textarea "x"
type textarea "include user"
type textarea "x"
type textarea "include user ,"
type textarea "x"
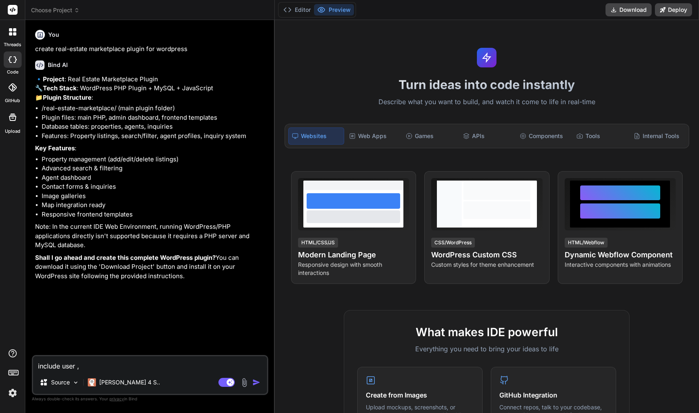
type textarea "include user"
type textarea "x"
type textarea "include user"
type textarea "x"
type textarea "include user,"
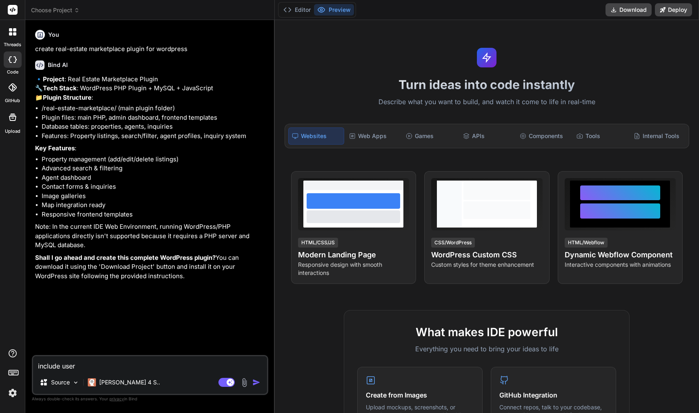
type textarea "x"
type textarea "include user,"
type textarea "x"
type textarea "include user, a"
type textarea "x"
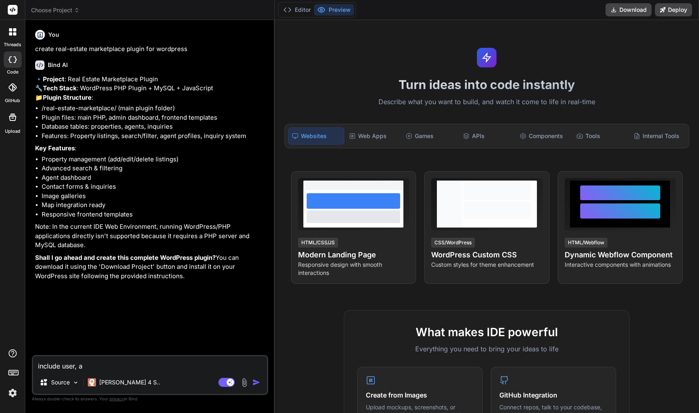
type textarea "include user, ag"
type textarea "x"
type textarea "include user, age"
type textarea "x"
type textarea "include user, agen"
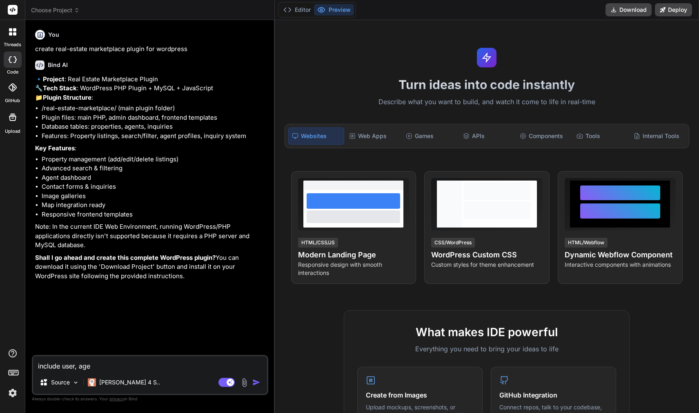
type textarea "x"
type textarea "include user, agent"
type textarea "x"
type textarea "include user, agent,"
type textarea "x"
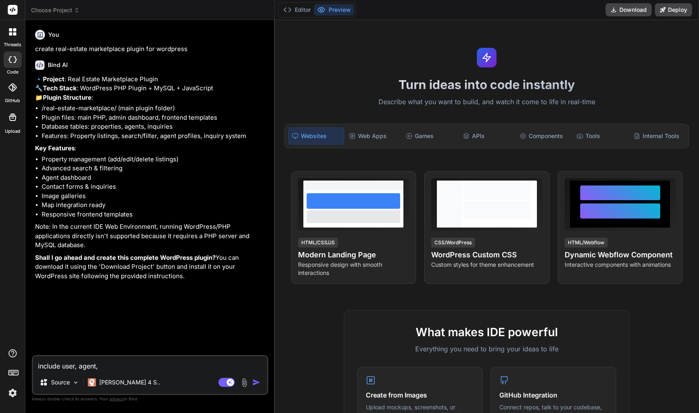
type textarea "include user, agent,"
type textarea "x"
type textarea "include user, agent, a"
type textarea "x"
type textarea "include user, agent, ag"
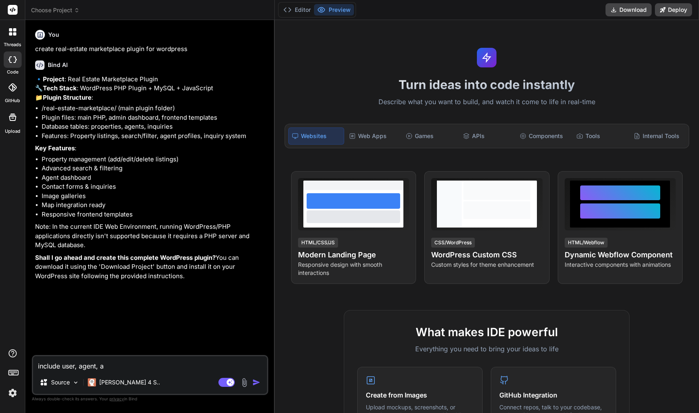
type textarea "x"
type textarea "include user, agent, age"
type textarea "x"
type textarea "include user, agent, agen"
type textarea "x"
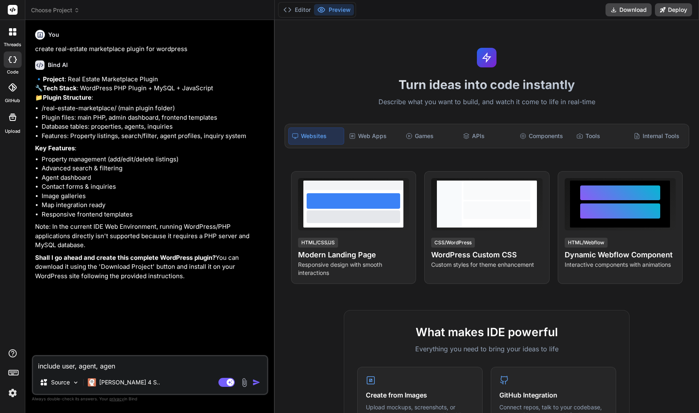
type textarea "include user, agent, agenc"
type textarea "x"
type textarea "include user, agent, agency"
type textarea "x"
type textarea "include user, agent, agency"
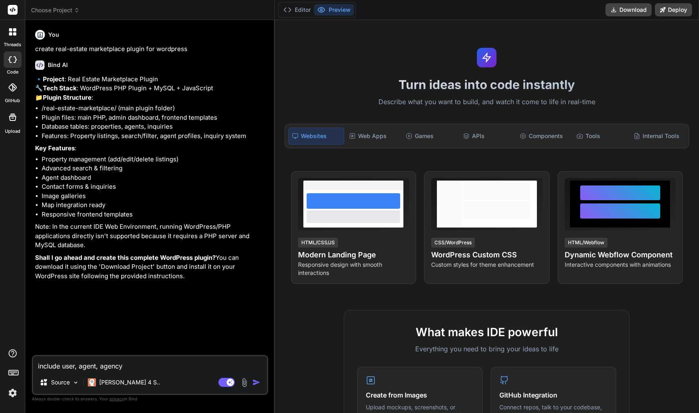
type textarea "x"
type textarea "include user, agent, agency a"
type textarea "x"
type textarea "include user, agent, agency an"
type textarea "x"
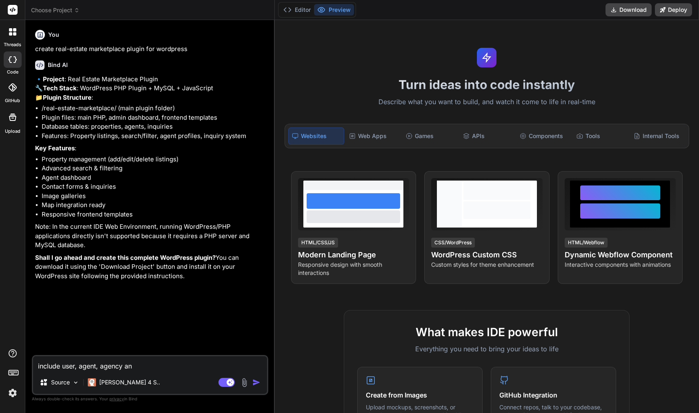
type textarea "include user, agent, agency and"
type textarea "x"
type textarea "include user, agent, agency and"
type textarea "x"
type textarea "include user, agent, agency and a"
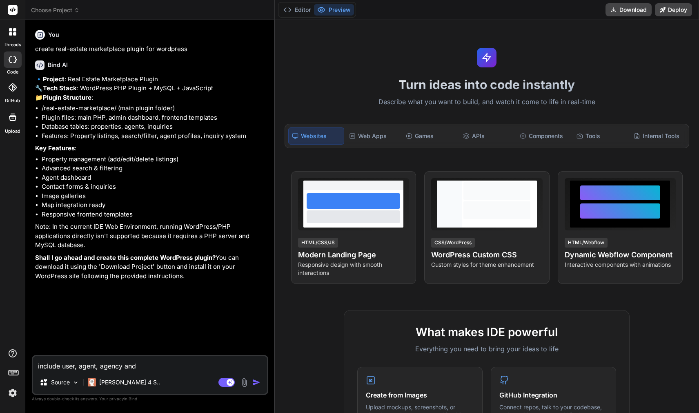
type textarea "x"
type textarea "include user, agent, agency and ad"
type textarea "x"
type textarea "include user, agent, agency and adm"
type textarea "x"
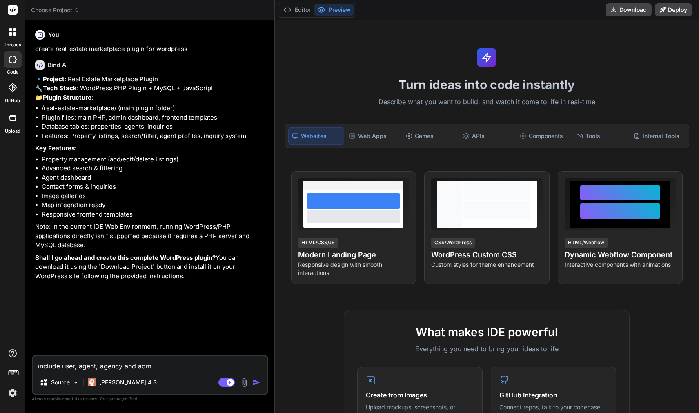
type textarea "include user, agent, agency and admi"
type textarea "x"
type textarea "include user, agent, agency and admin"
type textarea "x"
type textarea "include user, agent, agency and admin"
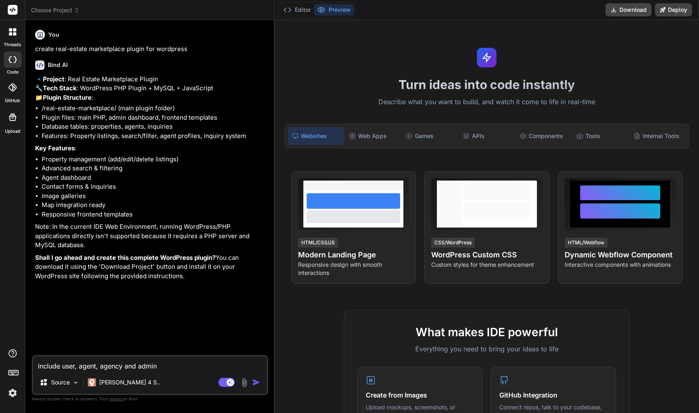
type textarea "x"
type textarea "include user, agent, agency and admin d"
type textarea "x"
type textarea "include user, agent, agency and admin da"
type textarea "x"
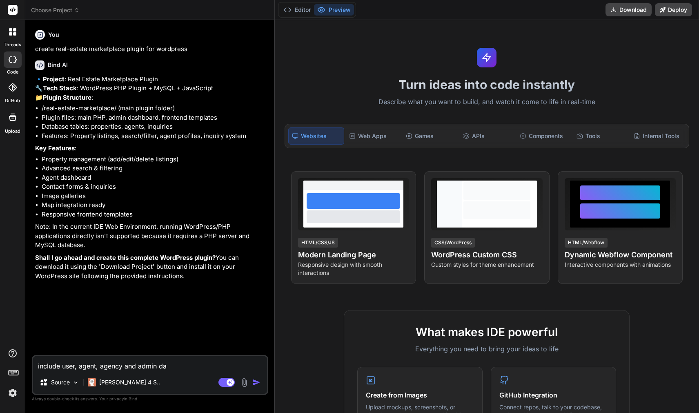
type textarea "include user, agent, agency and admin das"
type textarea "x"
type textarea "include user, agent, agency and admin dash"
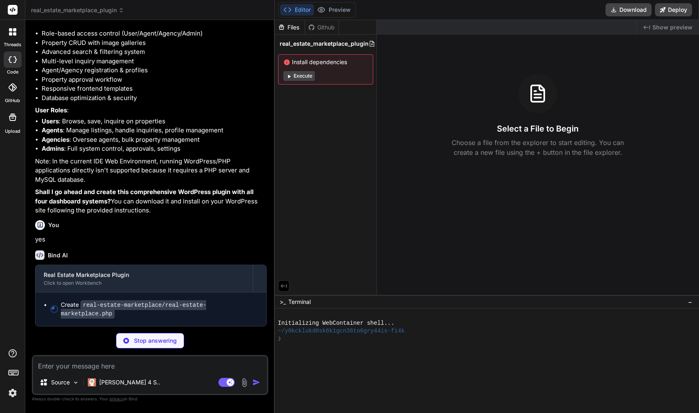
click at [290, 76] on icon at bounding box center [289, 76] width 2 height 3
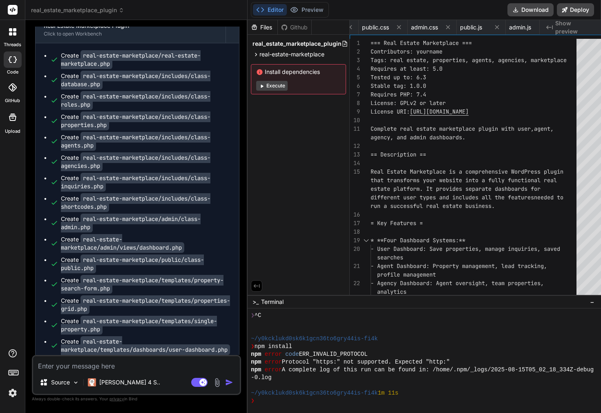
scroll to position [8, 0]
